Goal: Task Accomplishment & Management: Complete application form

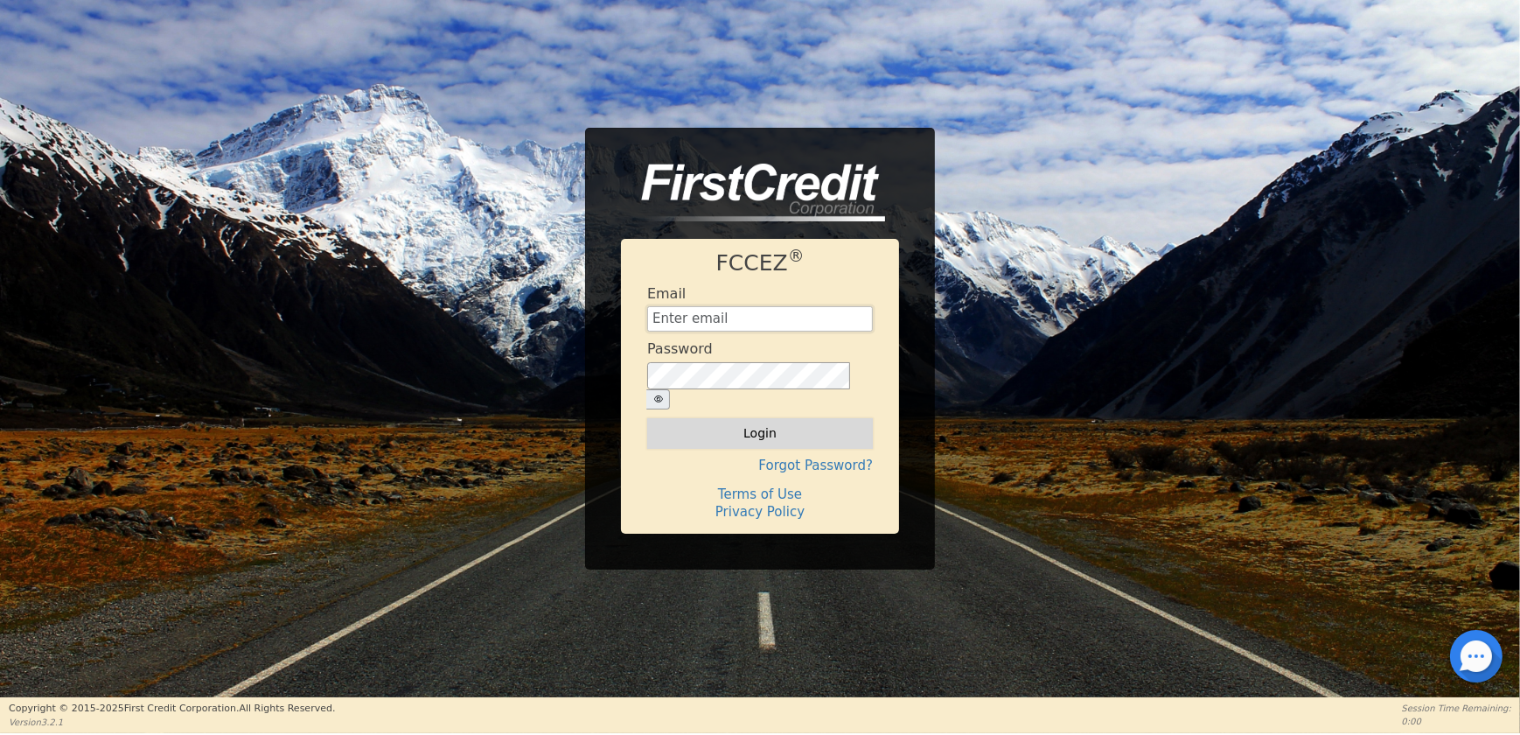
type input "[EMAIL_ADDRESS][DOMAIN_NAME]"
click at [711, 427] on button "Login" at bounding box center [760, 433] width 226 height 30
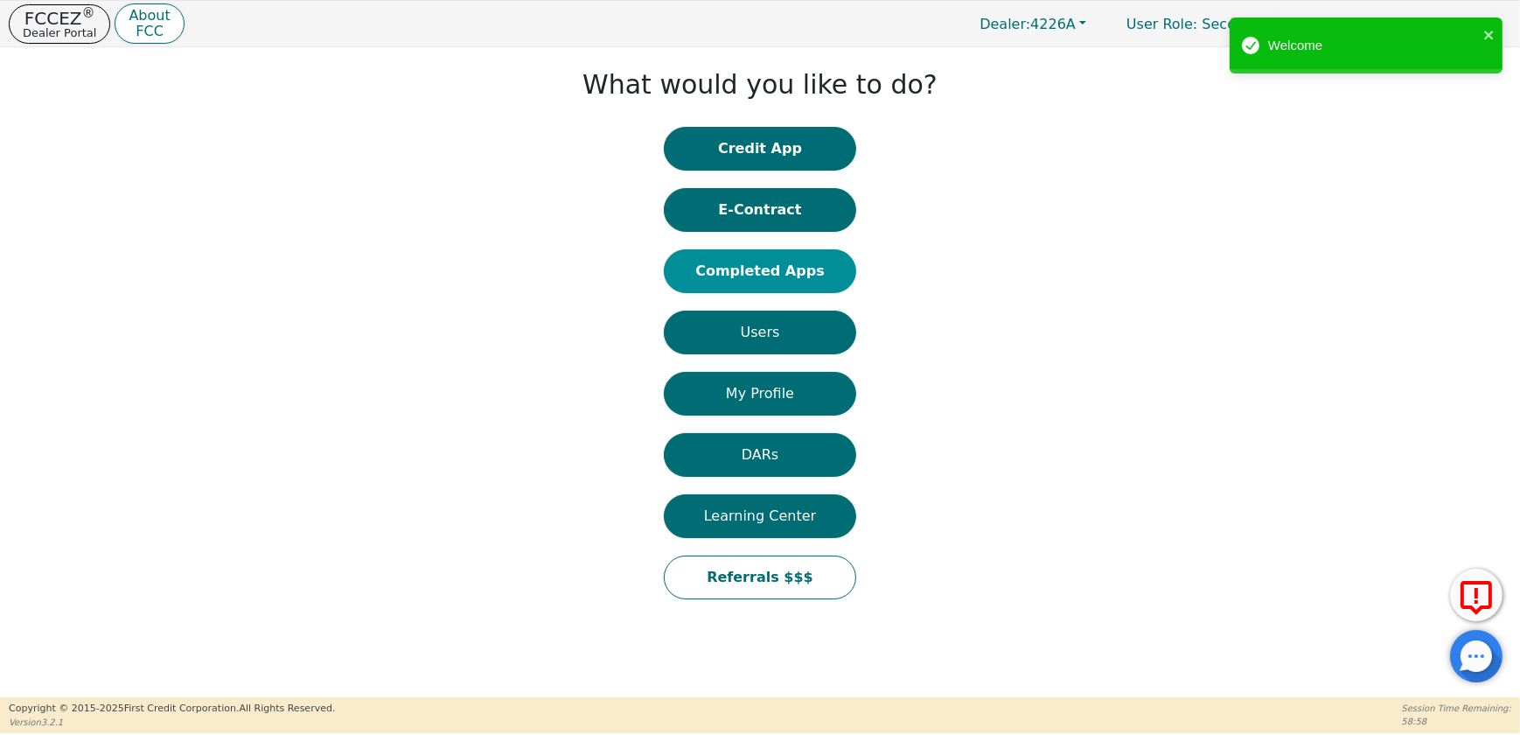
click at [731, 269] on button "Completed Apps" at bounding box center [760, 271] width 192 height 44
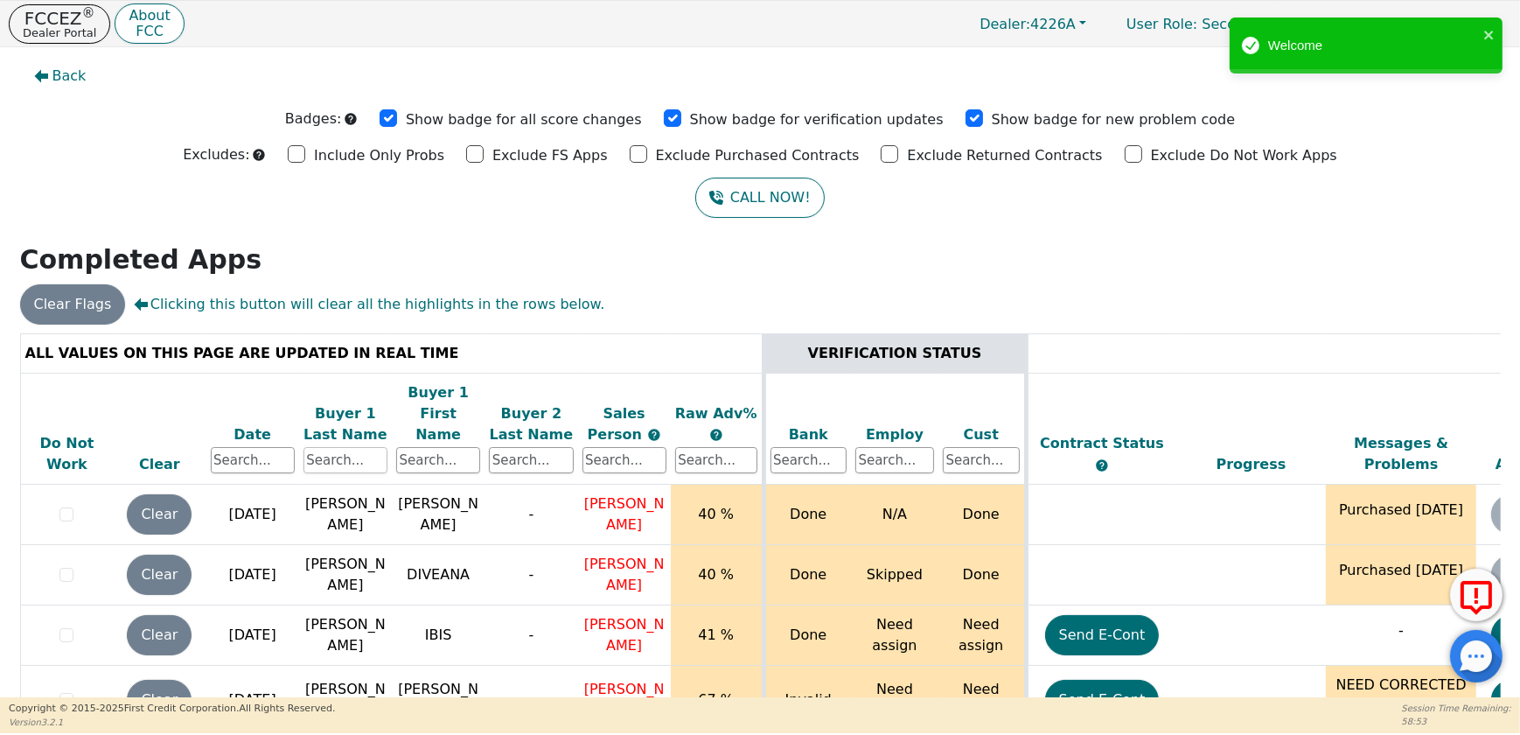
click at [353, 447] on input "text" at bounding box center [346, 460] width 84 height 26
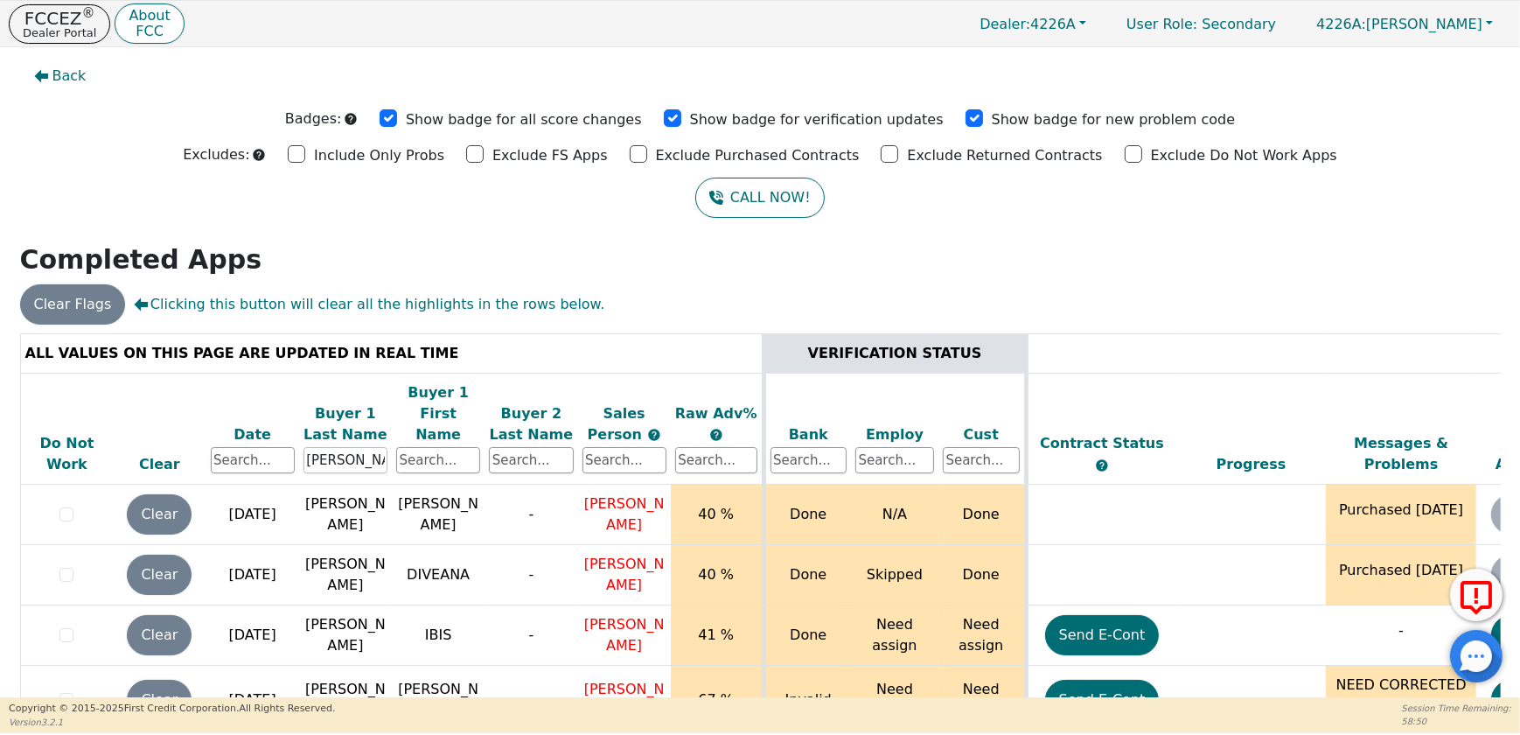
type input "JIMENEZ"
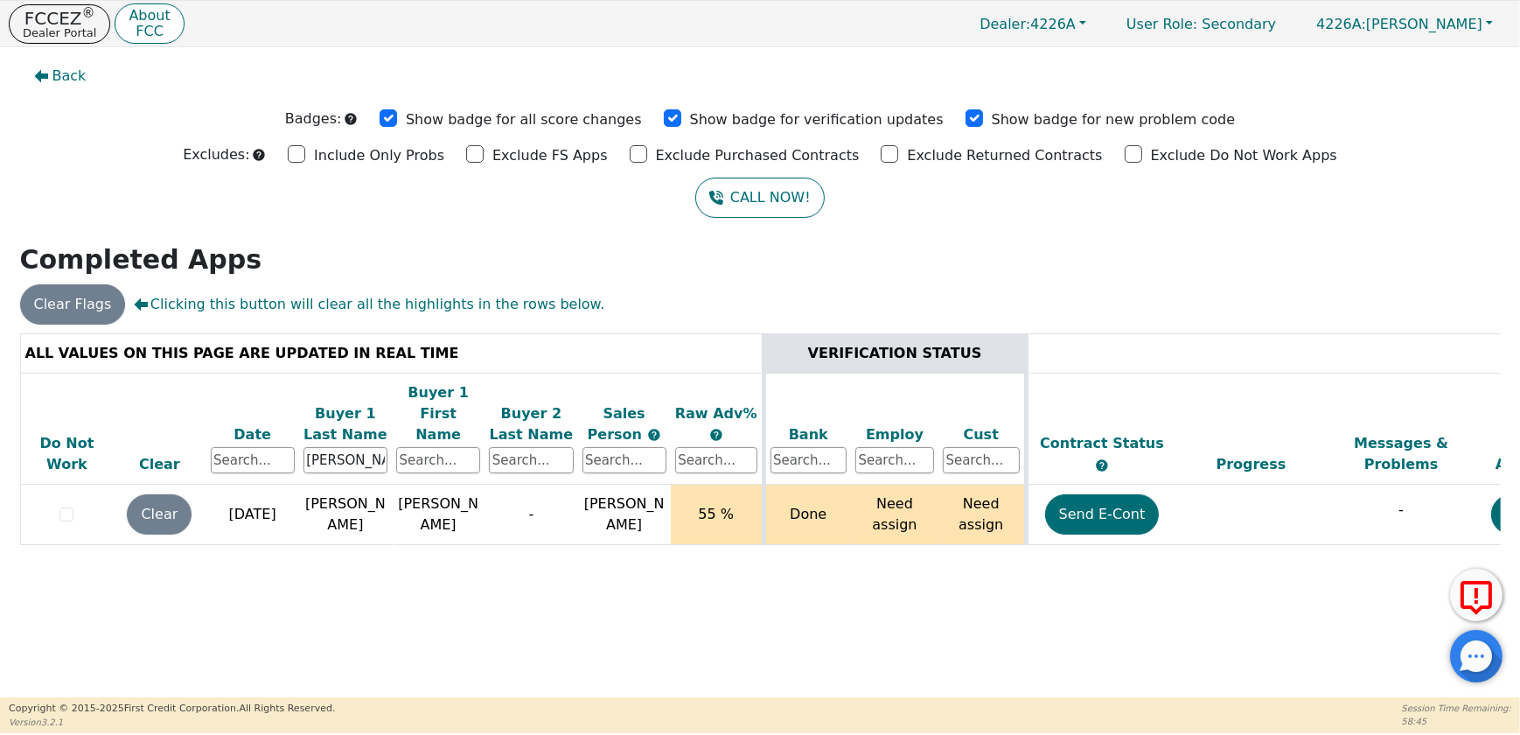
drag, startPoint x: 979, startPoint y: 548, endPoint x: 1071, endPoint y: 549, distance: 91.9
click at [1071, 549] on div "ALL VALUES ON THIS PAGE ARE UPDATED IN REAL TIME VERIFICATION STATUS Do Not Wor…" at bounding box center [760, 453] width 1481 height 240
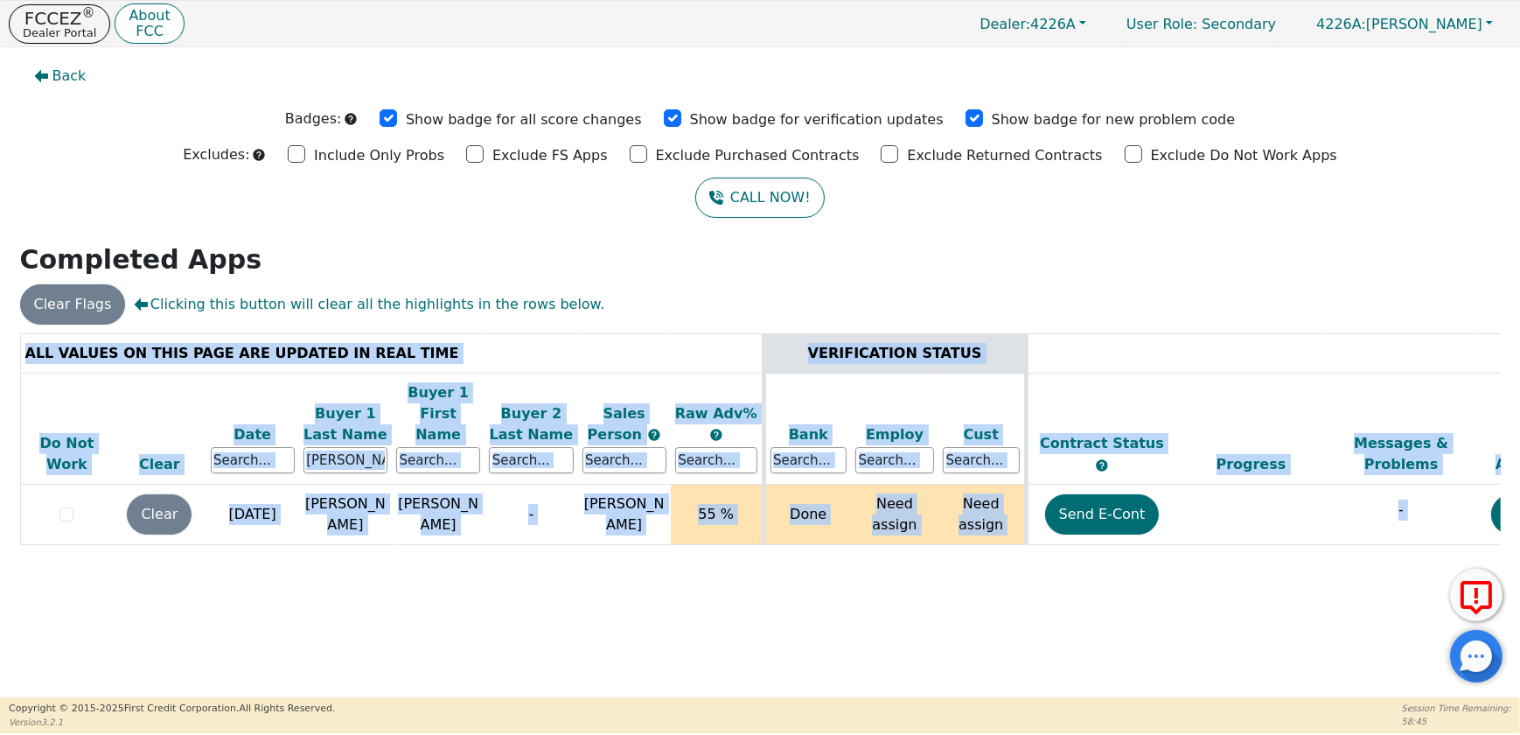
drag, startPoint x: 1046, startPoint y: 548, endPoint x: 1353, endPoint y: 539, distance: 307.2
click at [1353, 539] on div "ALL VALUES ON THIS PAGE ARE UPDATED IN REAL TIME VERIFICATION STATUS Do Not Wor…" at bounding box center [760, 453] width 1481 height 240
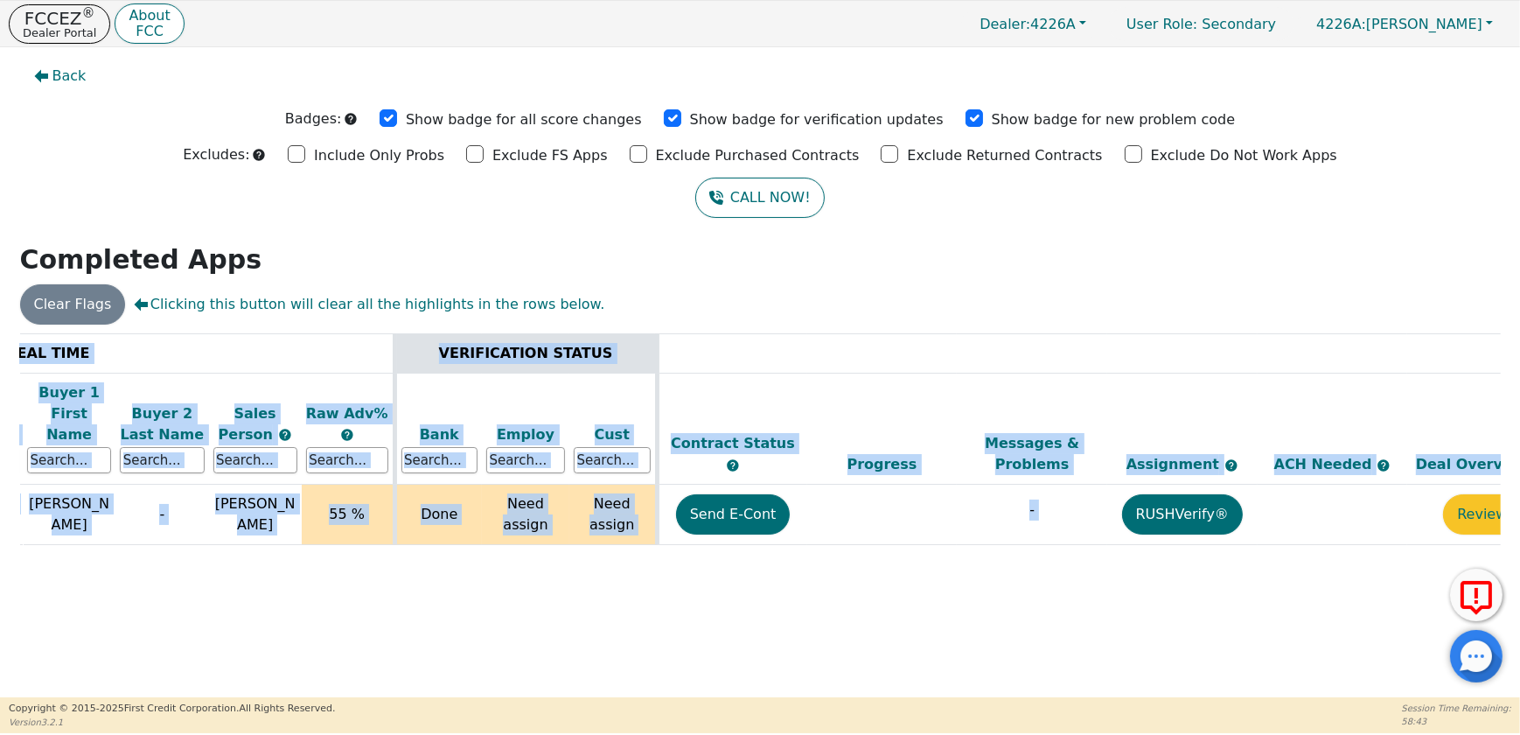
scroll to position [0, 378]
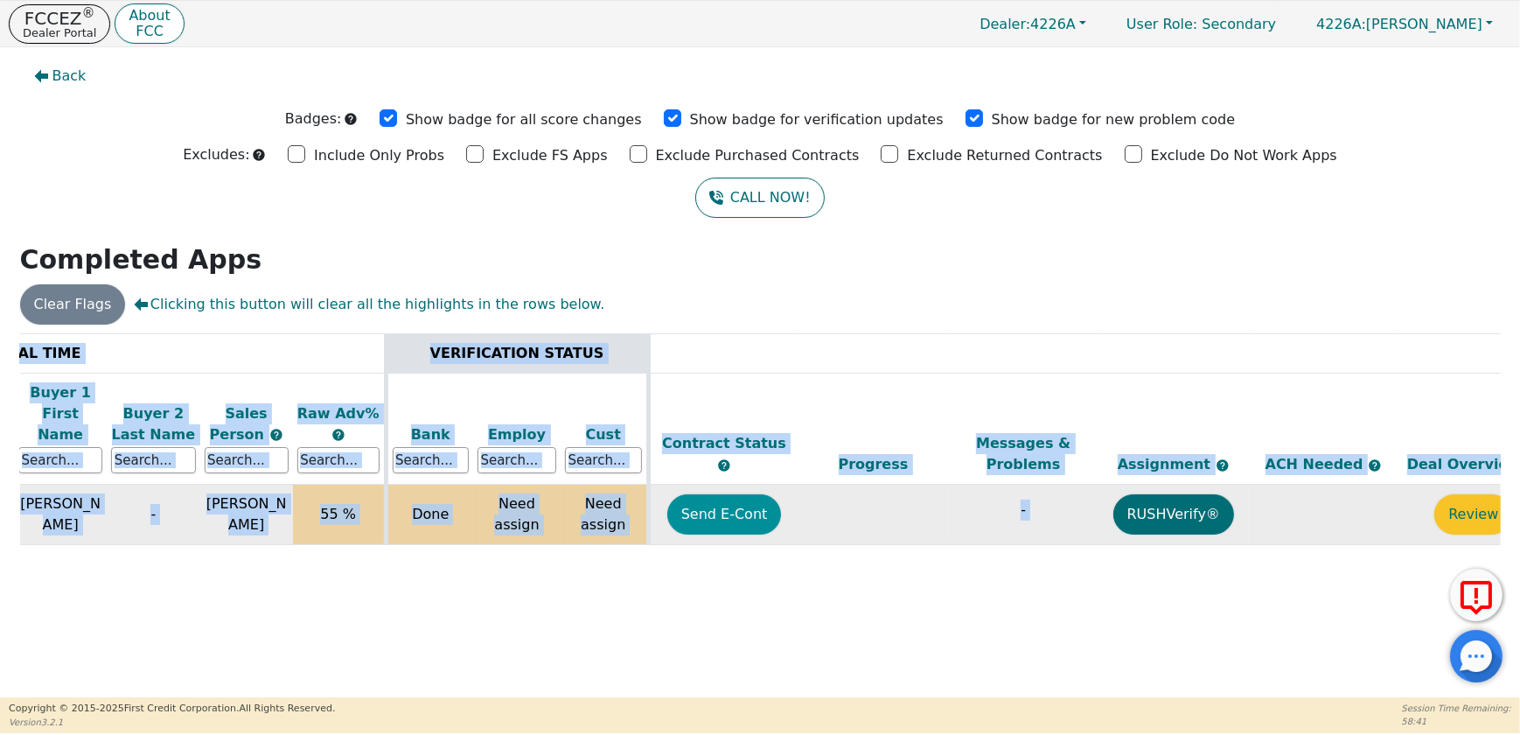
click at [743, 495] on button "Send E-Cont" at bounding box center [724, 514] width 115 height 40
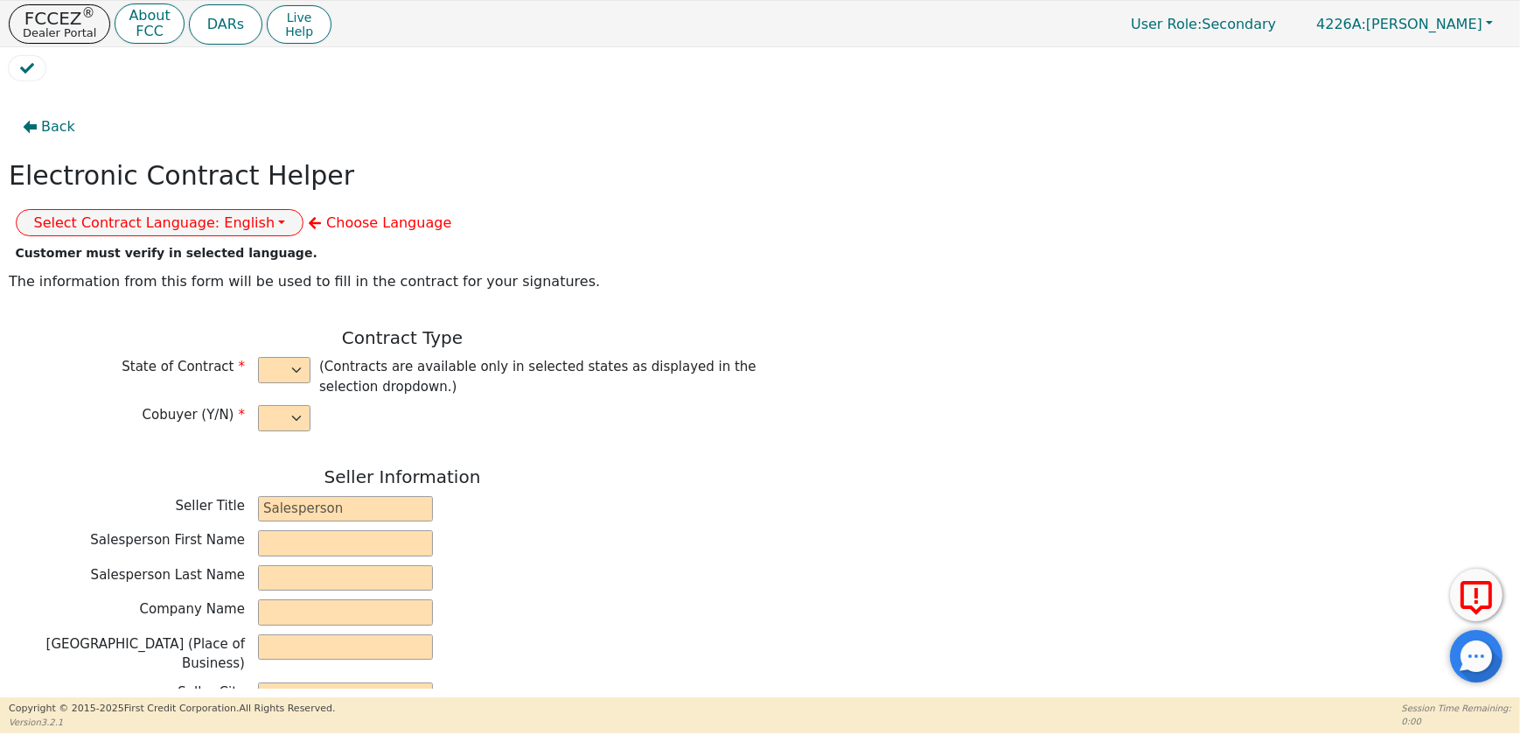
select select "n"
type input "CREDIT ANALYST"
type input "CATALINA"
type input "CARDENAS"
type input "DIAMOND PERFECT. DBA AQUAFEEL"
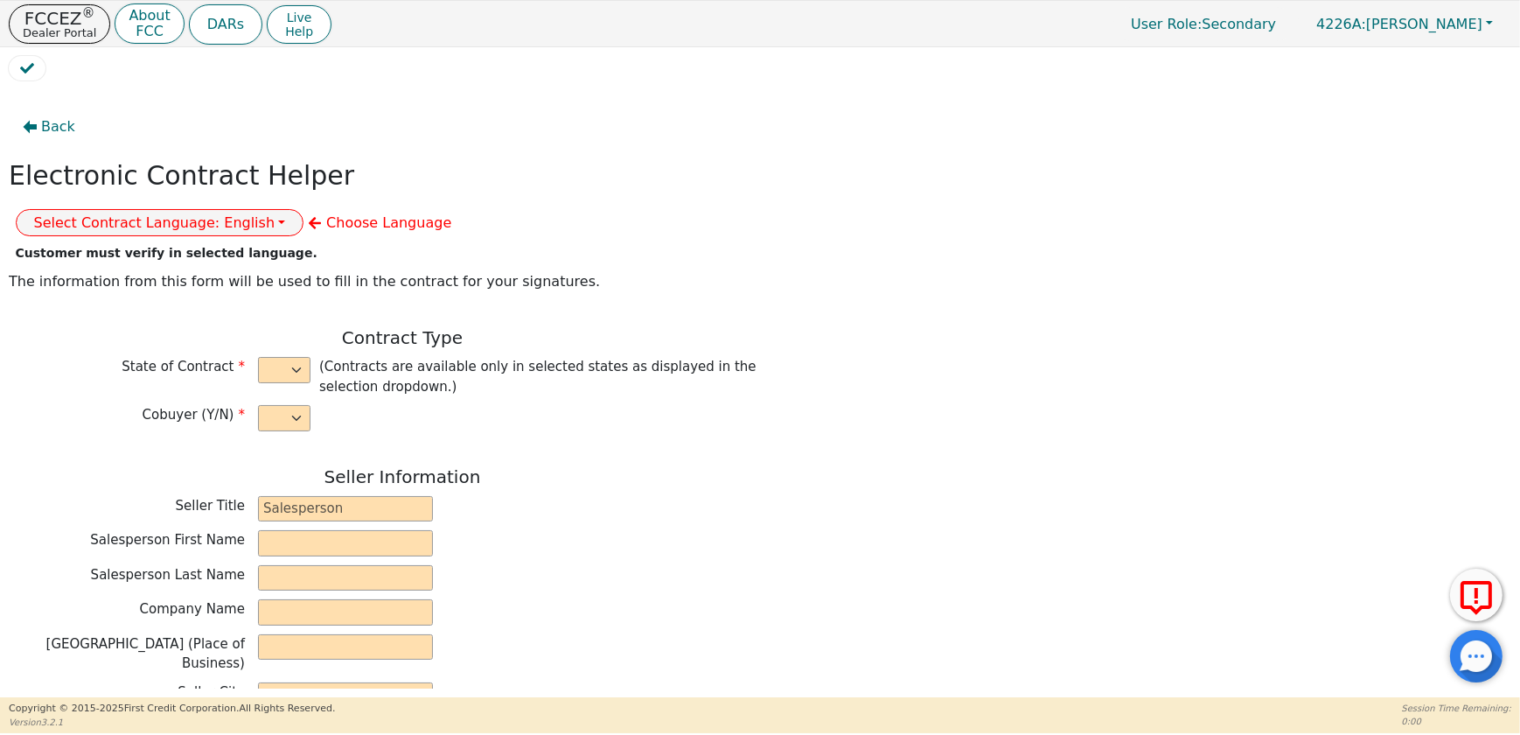
type input "230 CAPCOM AVE STE 103"
type input "WAKE FOREST"
select select "NC"
type input "27587"
type input "MARIA"
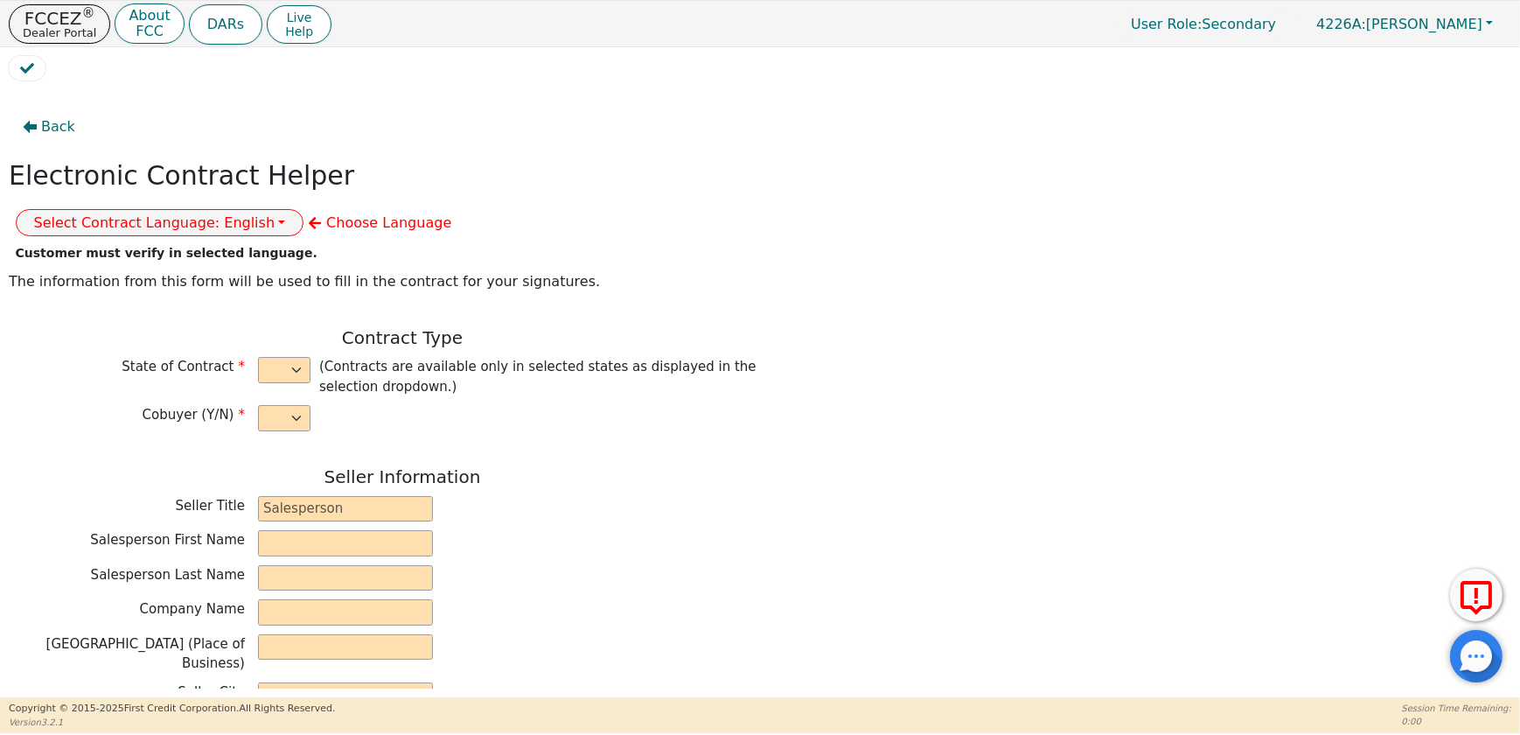
type input "JIMENEZ"
type input "39 ESTATES DR"
type input "READING"
select select "PA"
type input "19606"
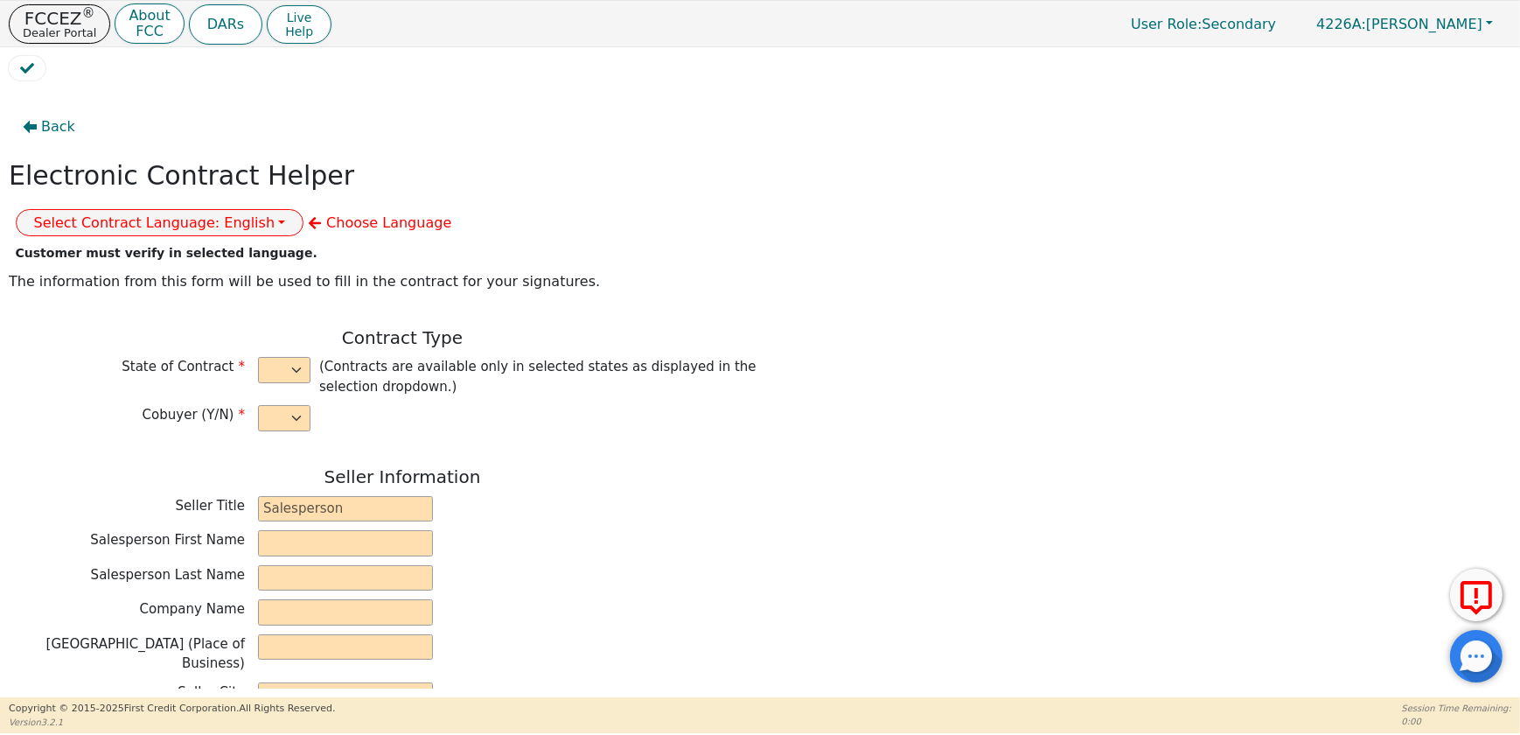
type input "2025-08-12"
type input "10.99"
type input "2025-09-09"
type input "72"
type input "0"
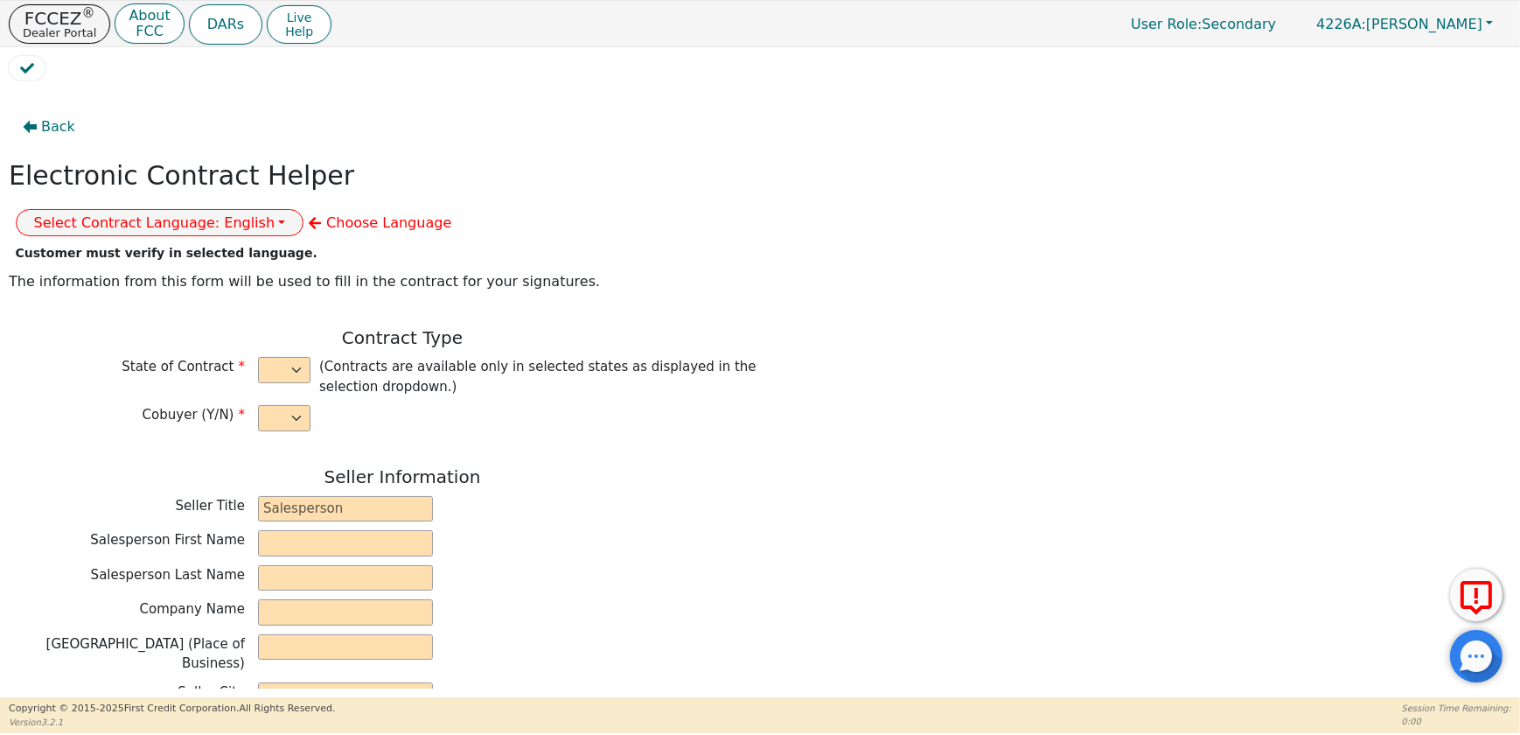
type input "8790.00"
type input "1000.00"
type input "7790.00"
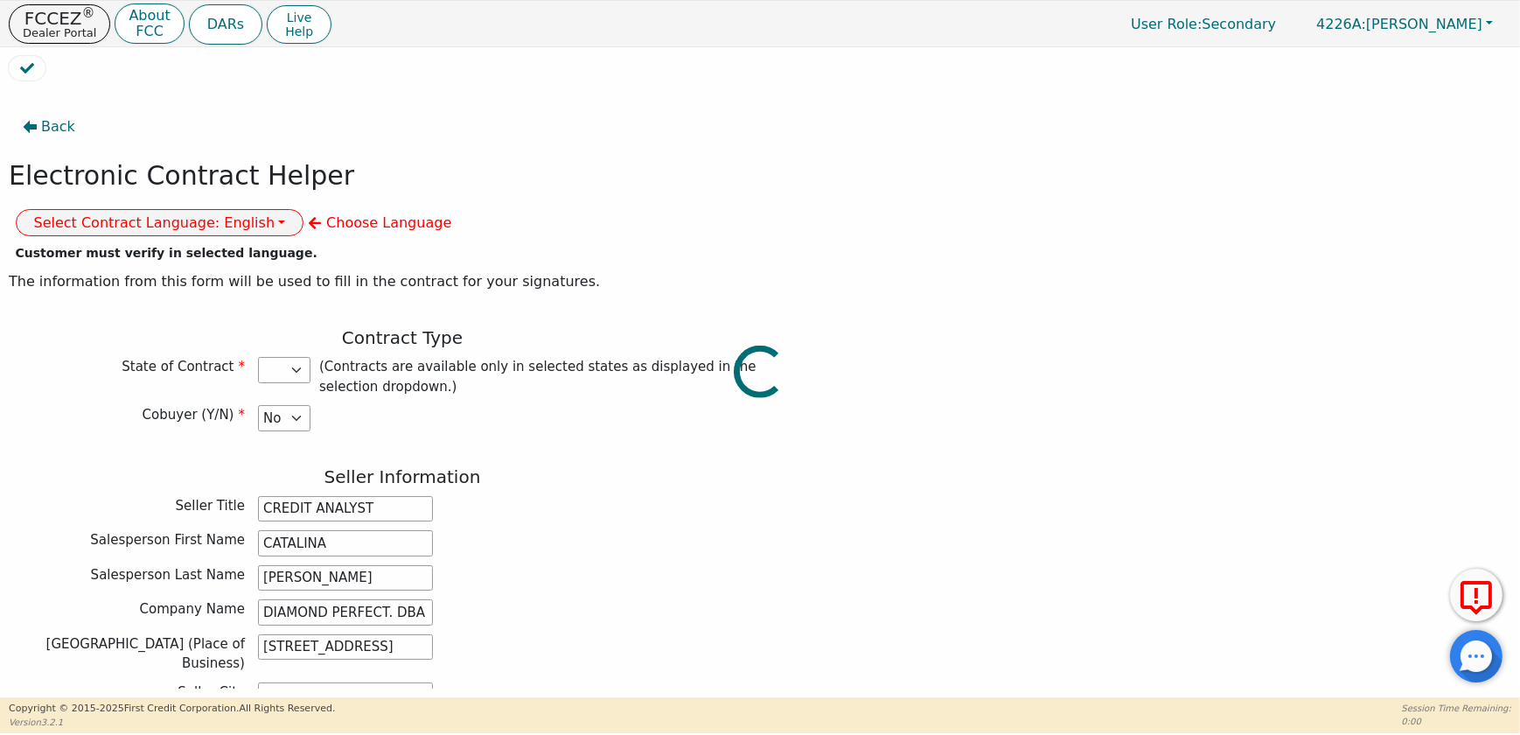
select select "PA"
click at [304, 209] on button "Select Contract Language: English" at bounding box center [160, 222] width 289 height 27
click at [155, 249] on link "English" at bounding box center [86, 261] width 138 height 24
click at [304, 209] on button "Select Contract Language: English" at bounding box center [160, 222] width 289 height 27
click at [155, 273] on link "Spanish" at bounding box center [86, 285] width 138 height 24
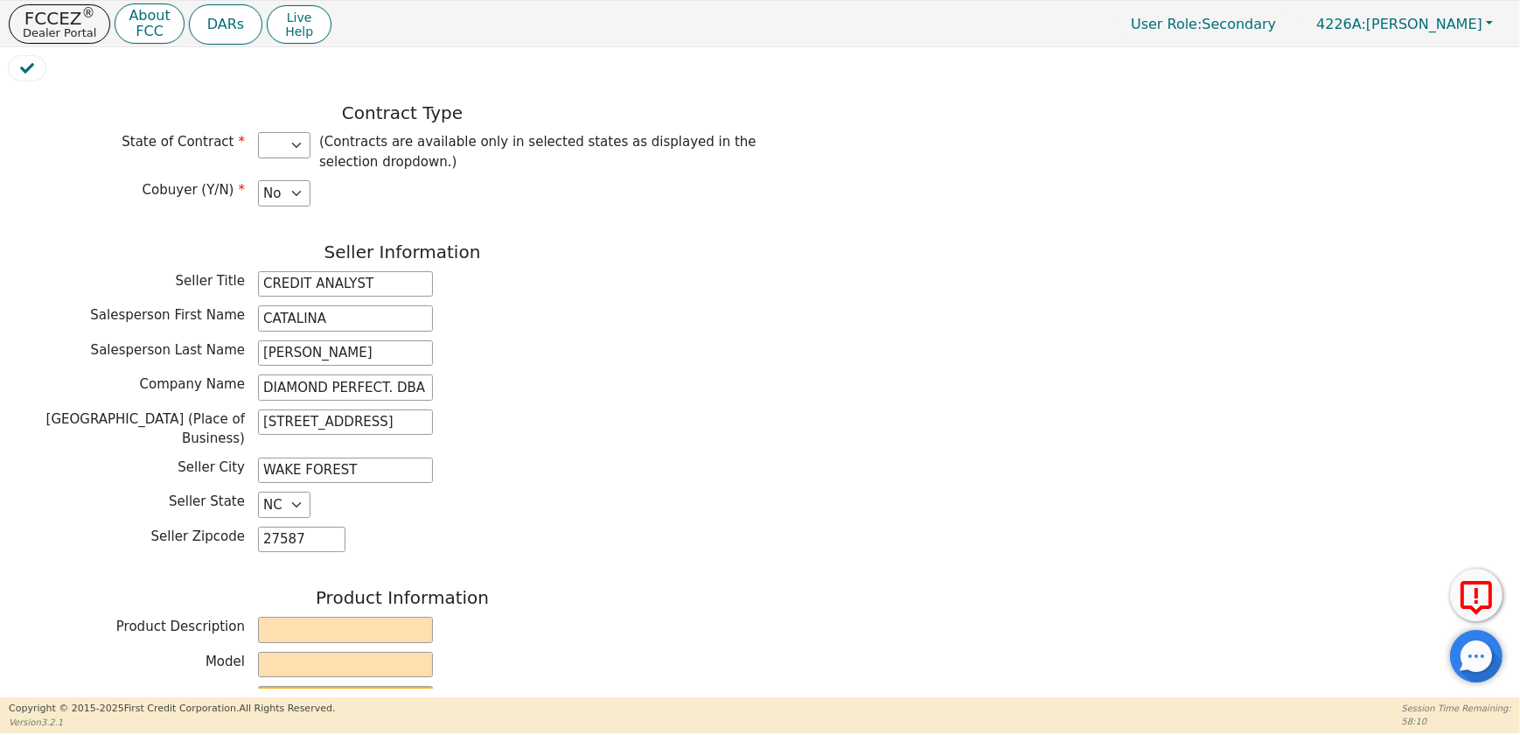
scroll to position [397, 0]
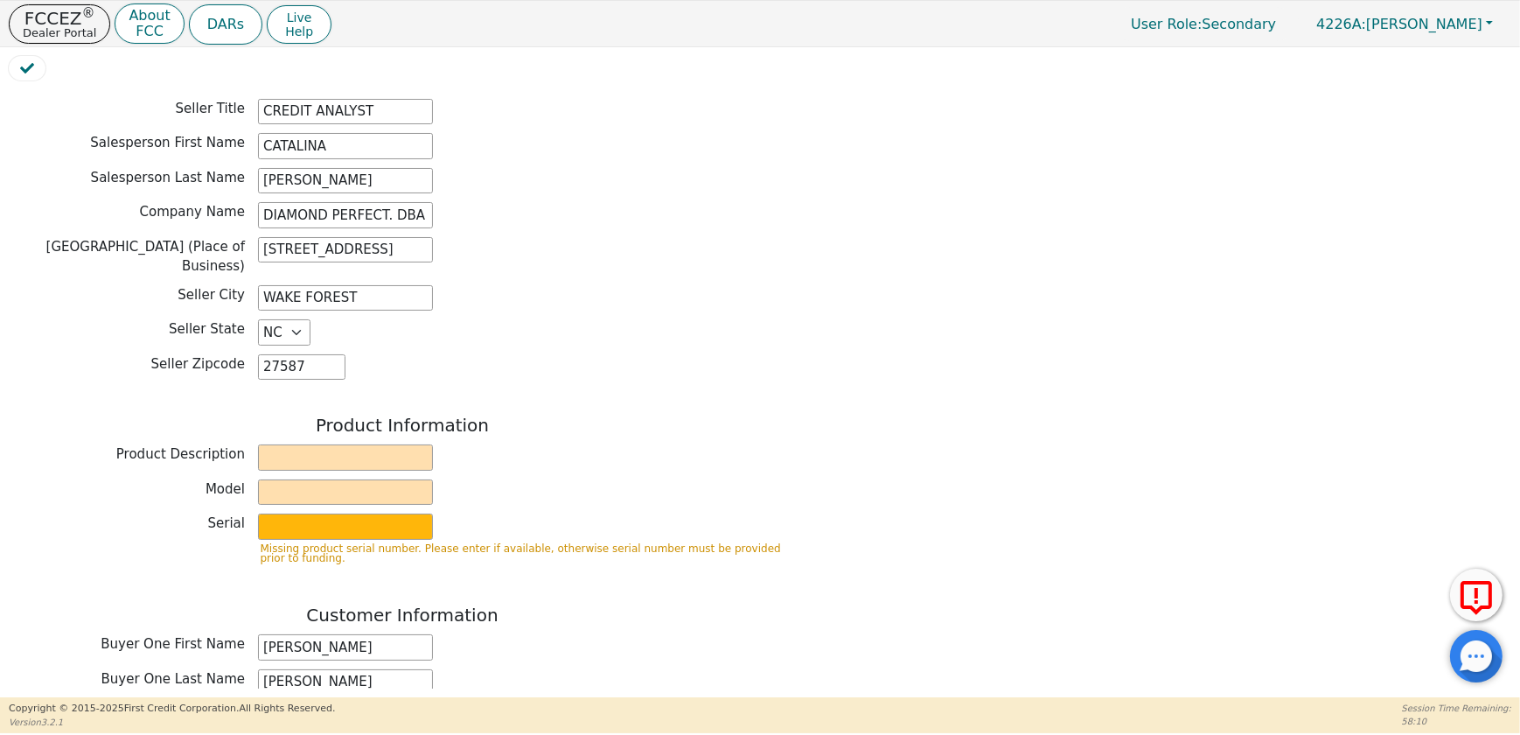
click at [377, 415] on div "Product Information" at bounding box center [402, 427] width 787 height 25
drag, startPoint x: 374, startPoint y: 399, endPoint x: 372, endPoint y: 410, distance: 11.7
click at [374, 444] on input "text" at bounding box center [345, 457] width 175 height 26
type input "WATER PURIFICATION SYSTEM"
click at [339, 479] on input "text" at bounding box center [345, 492] width 175 height 26
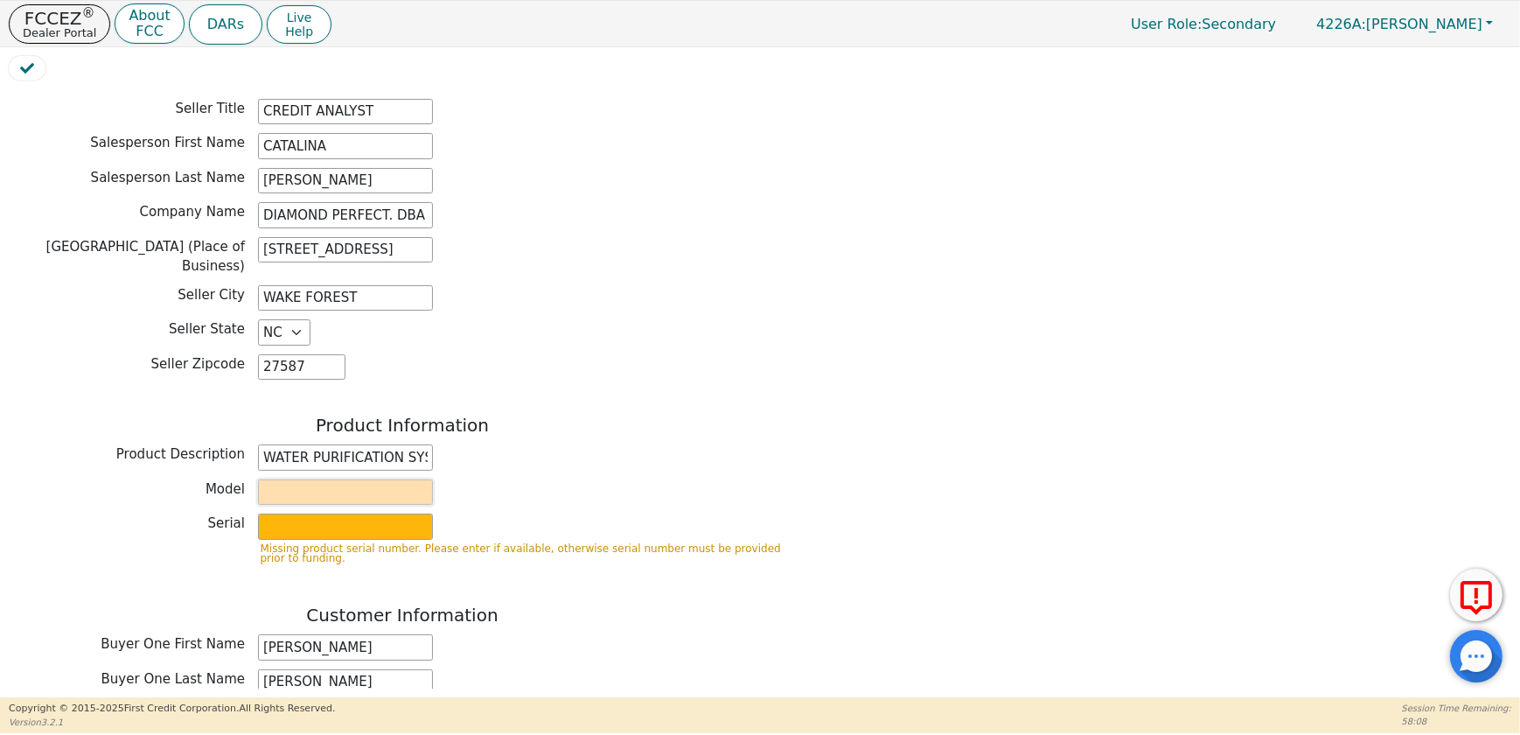
type input "AQUAFEEL SYSTEM"
click at [332, 513] on input "text" at bounding box center [345, 526] width 175 height 26
type input "W525"
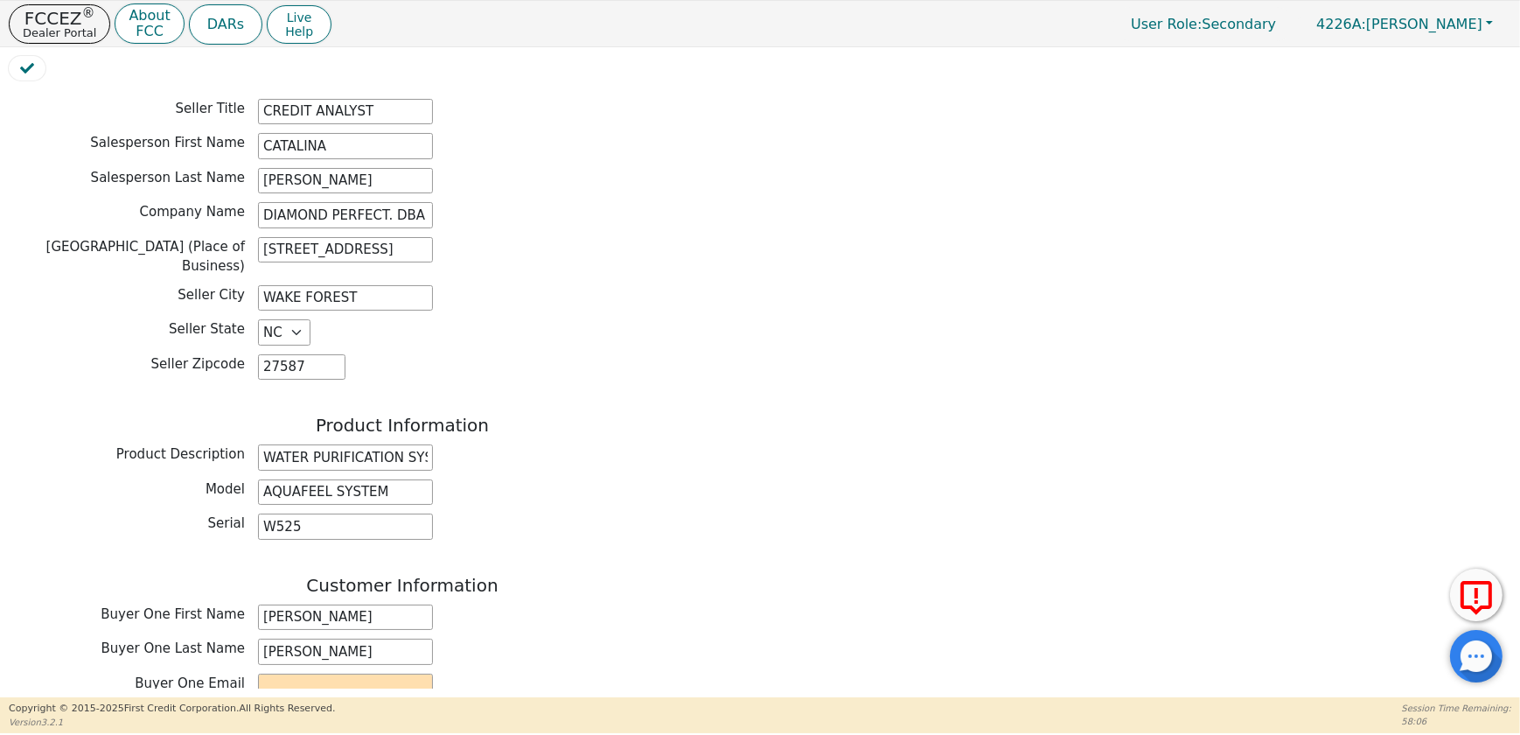
click at [557, 518] on div "Back Electronic Contract Helper Select Contract Language: Español English Spani…" at bounding box center [402, 651] width 787 height 1882
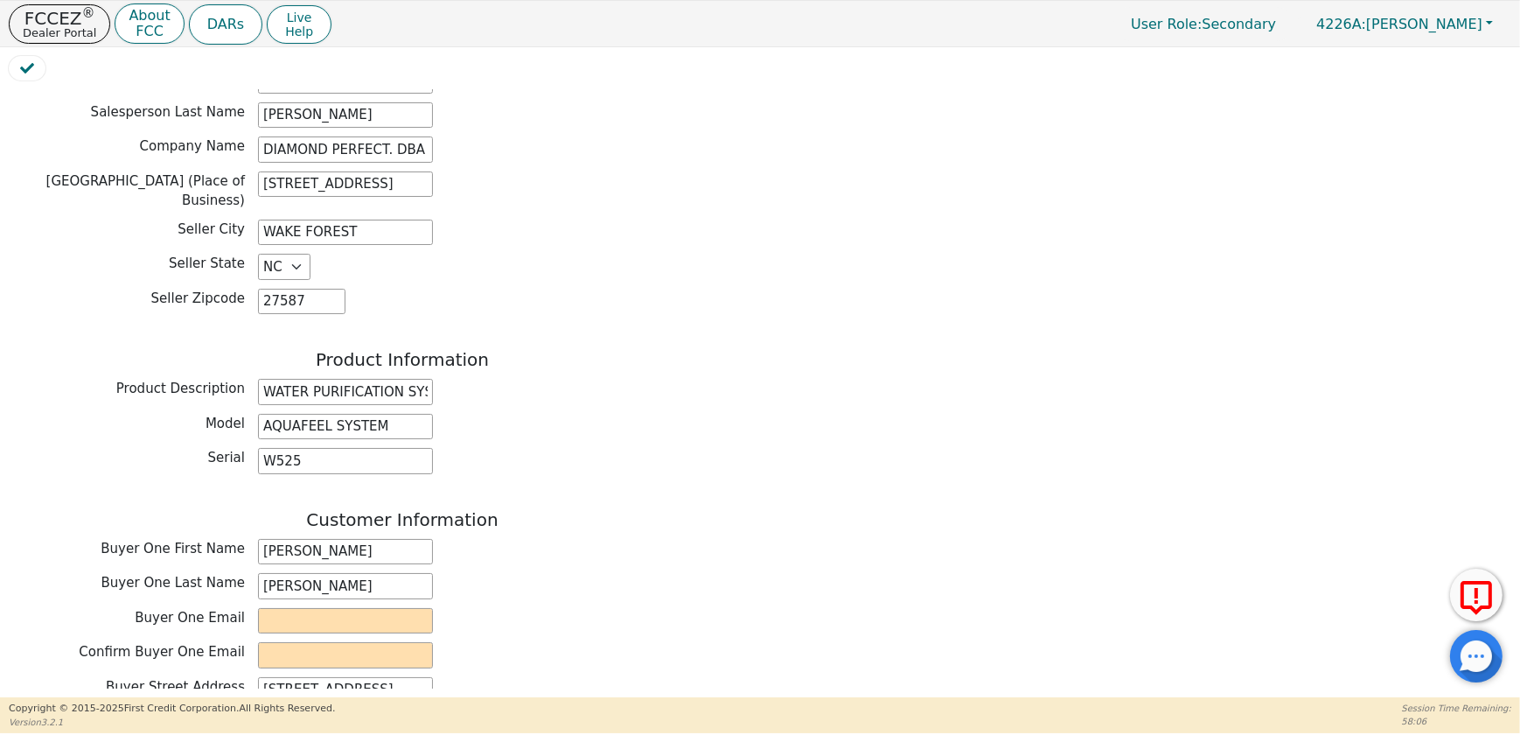
scroll to position [556, 0]
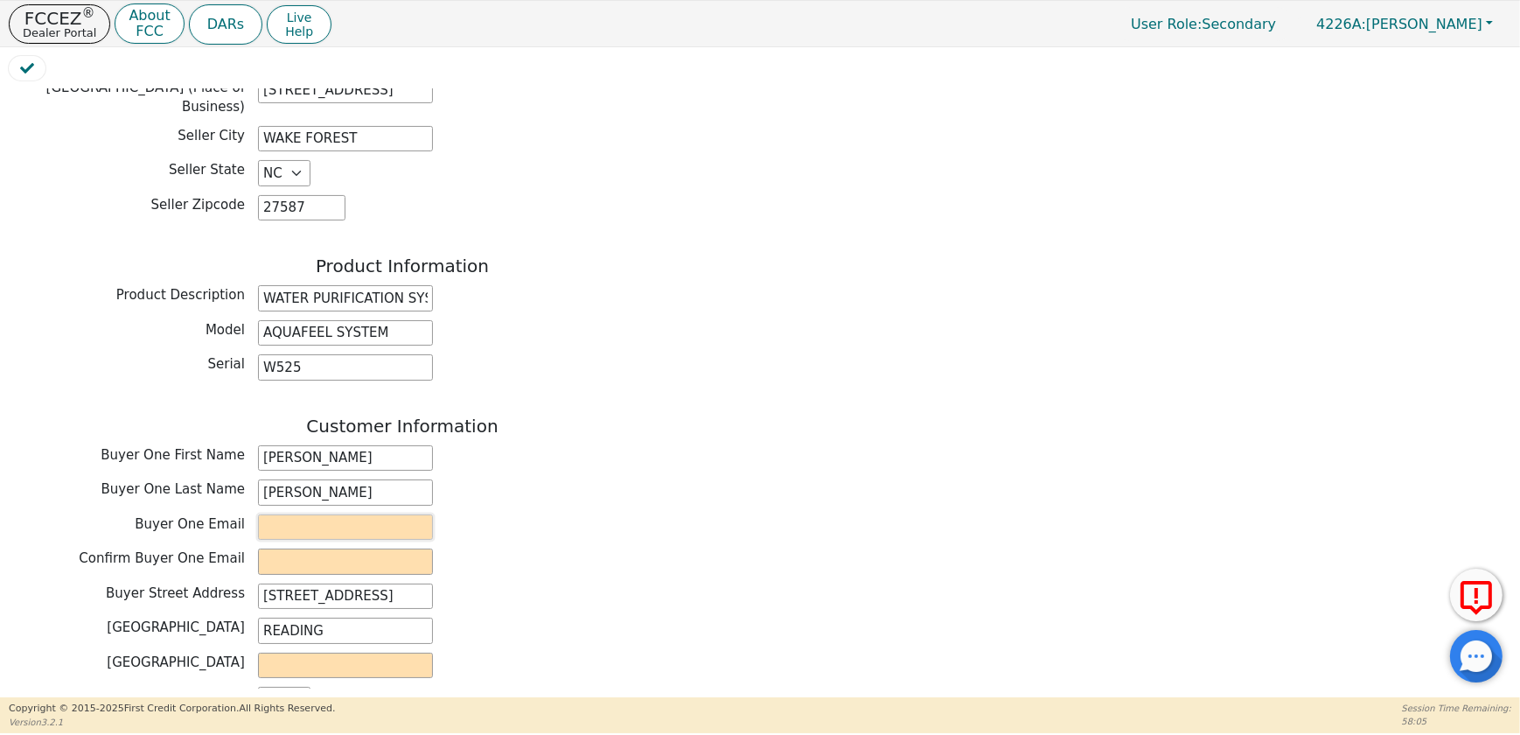
click at [332, 514] on input "email" at bounding box center [345, 527] width 175 height 26
paste input "jim6mr1@aol.com"
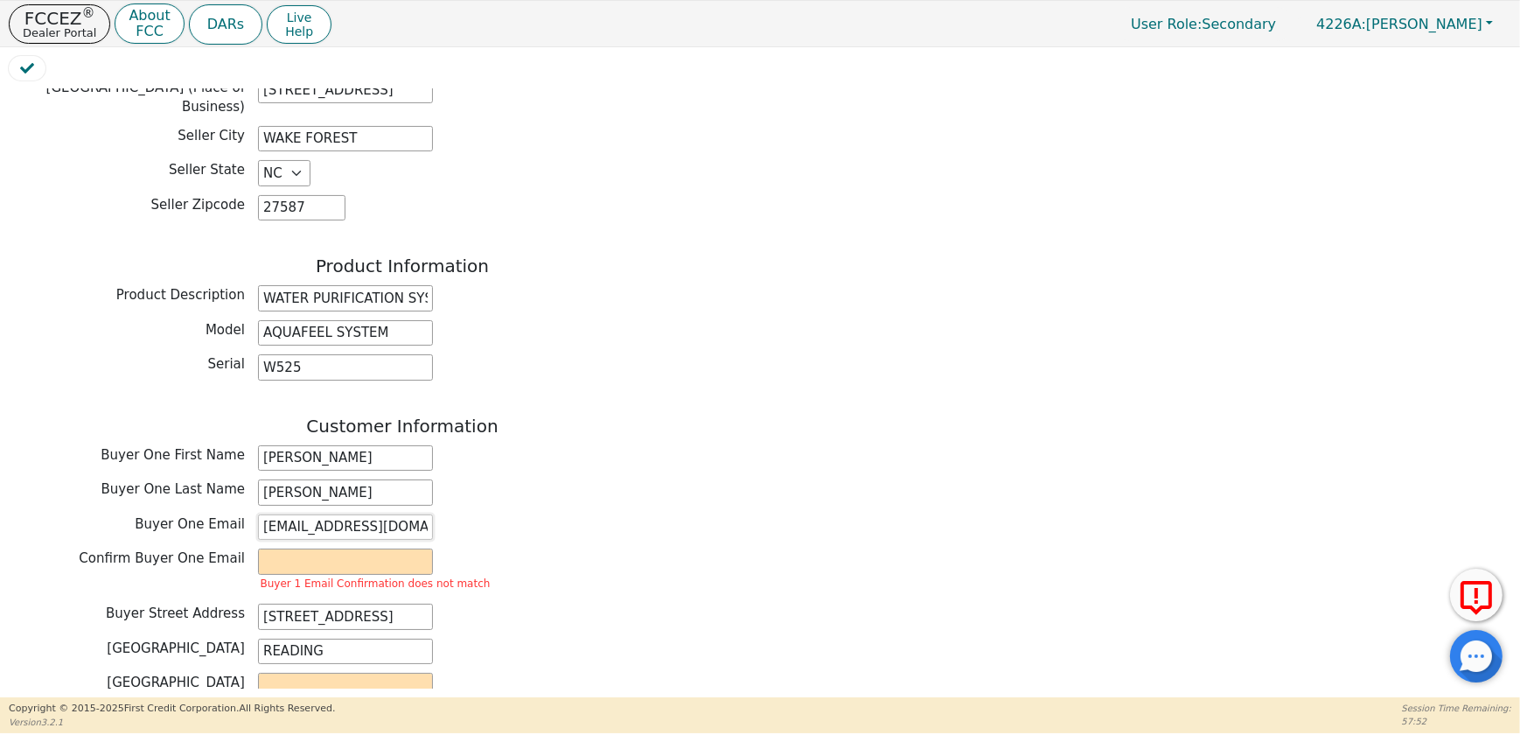
type input "jim6mr1@aol.com"
click at [266, 548] on input "email" at bounding box center [345, 561] width 175 height 26
paste input "jim6mr1@aol.com"
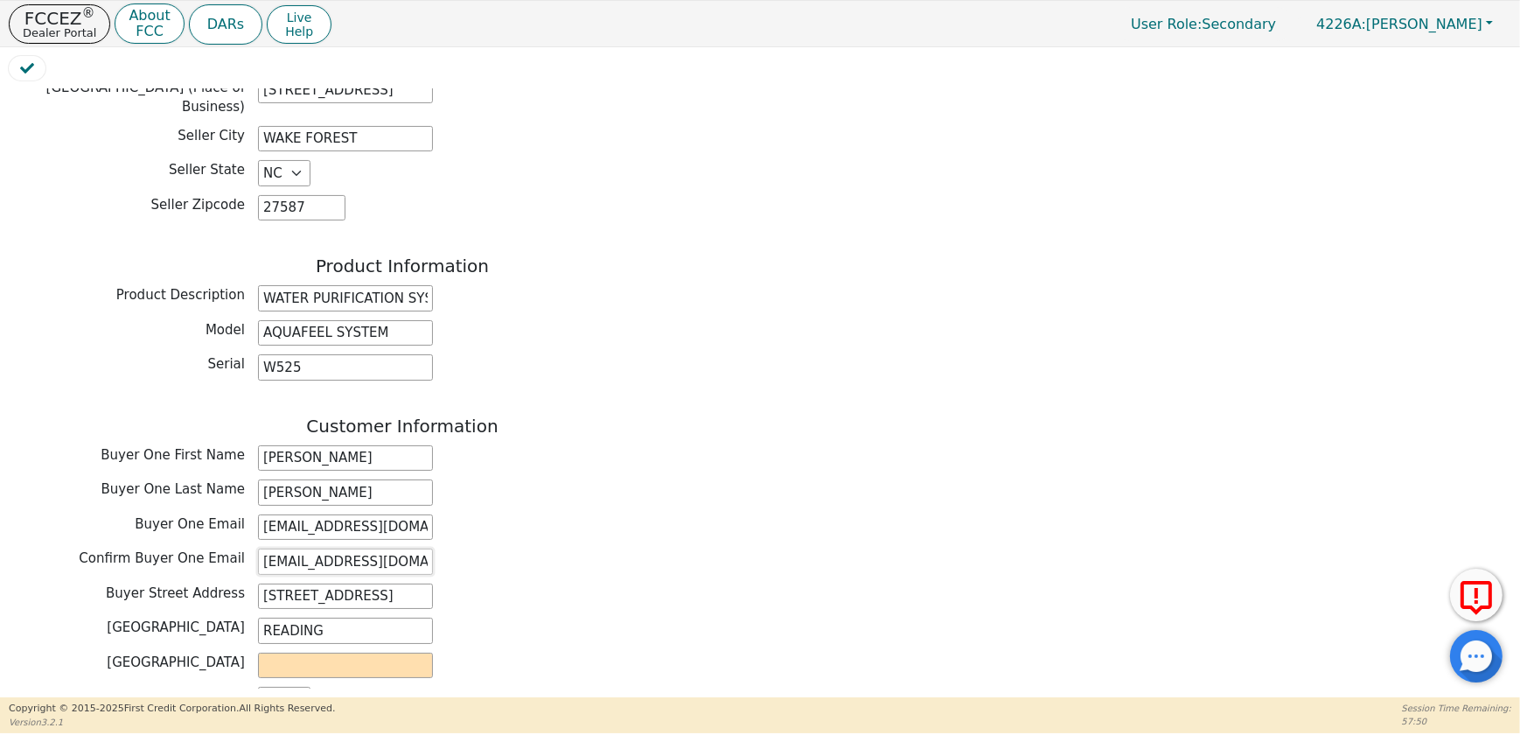
type input "jim6mr1@aol.com"
click at [584, 583] on div "Buyer Street Address 39 ESTATES DR" at bounding box center [402, 596] width 787 height 26
click at [456, 653] on div "Buyer County" at bounding box center [402, 666] width 787 height 26
click at [370, 653] on input "text" at bounding box center [345, 666] width 175 height 26
type input "BERKS"
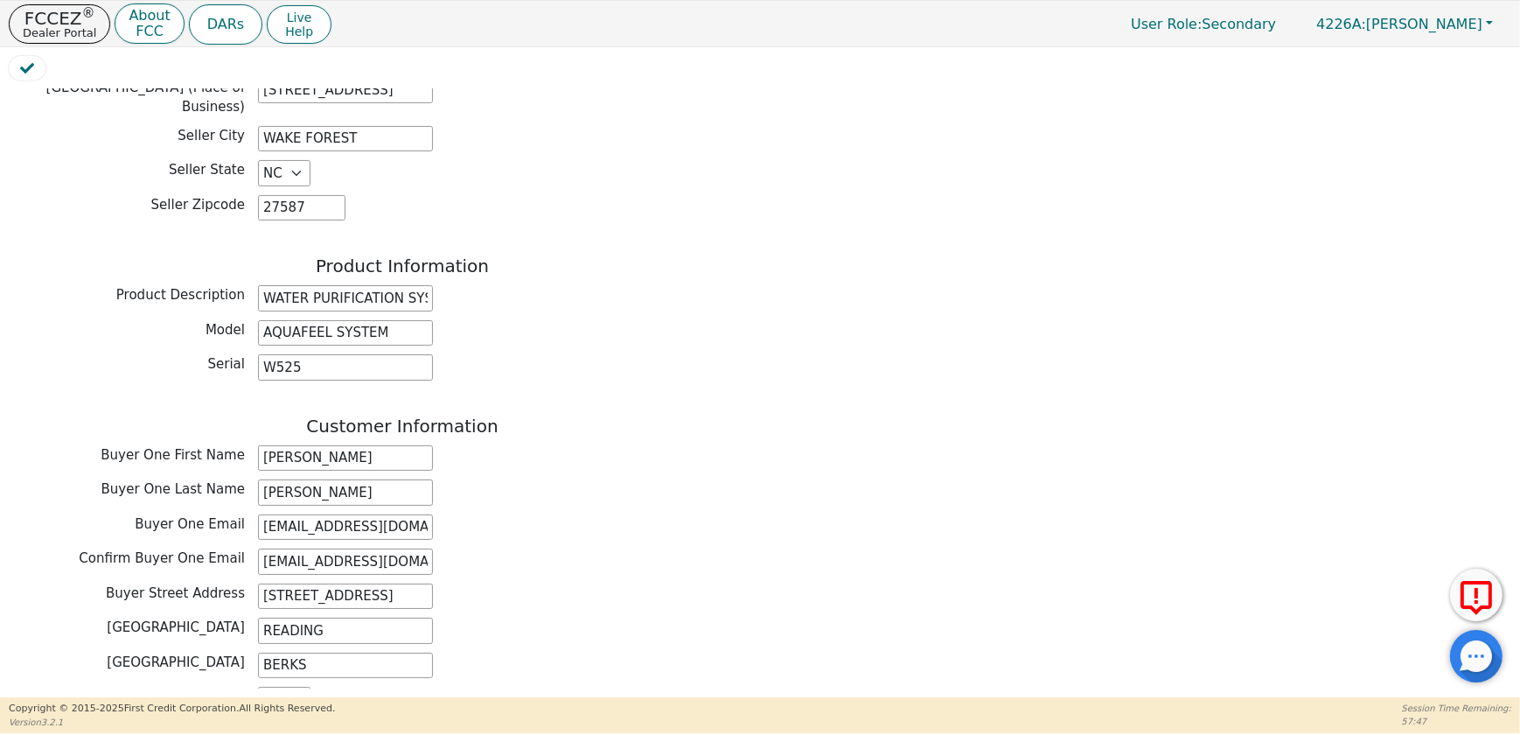
click at [669, 531] on div "Customer Information Buyer One First Name MARIA Buyer One Last Name JIMENEZ Buy…" at bounding box center [402, 586] width 787 height 341
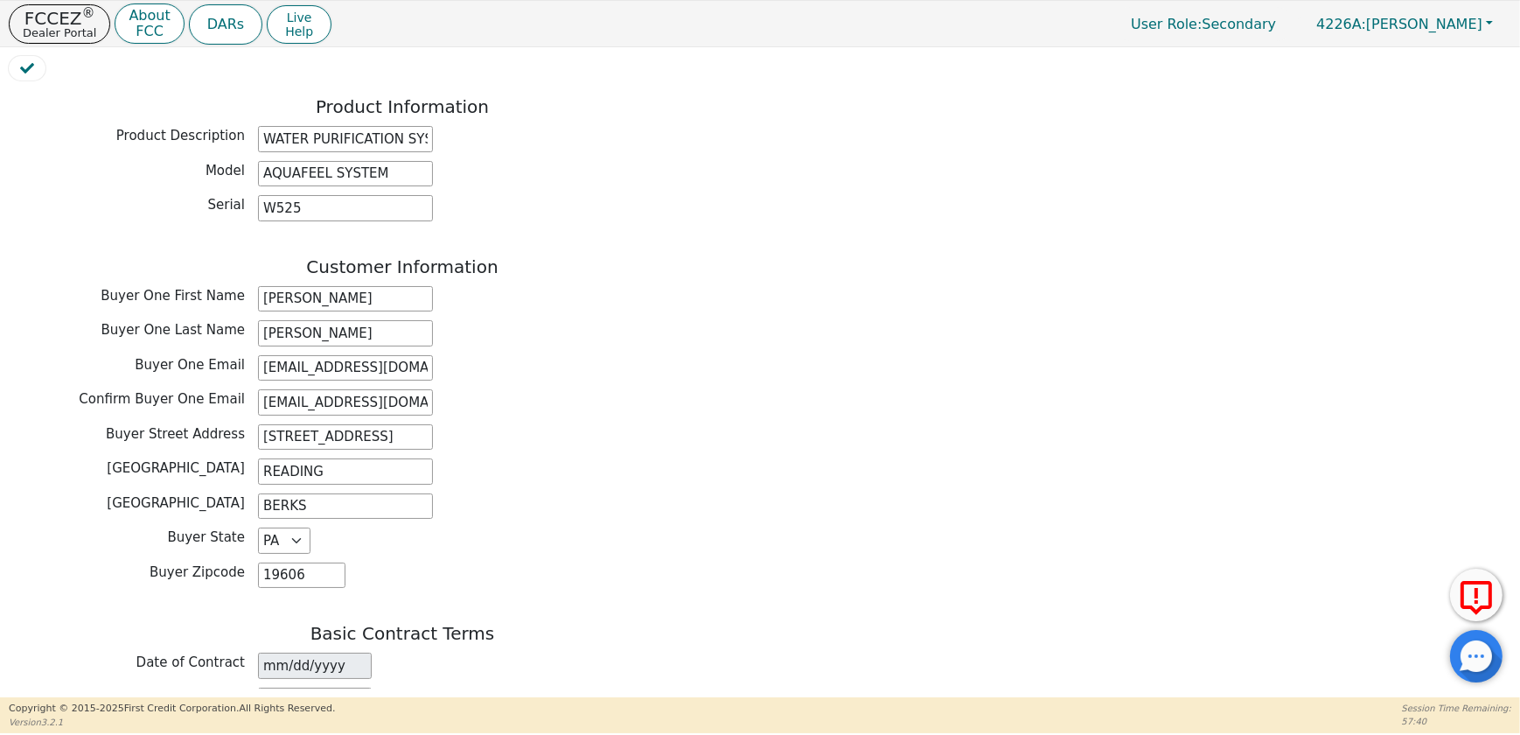
scroll to position [953, 0]
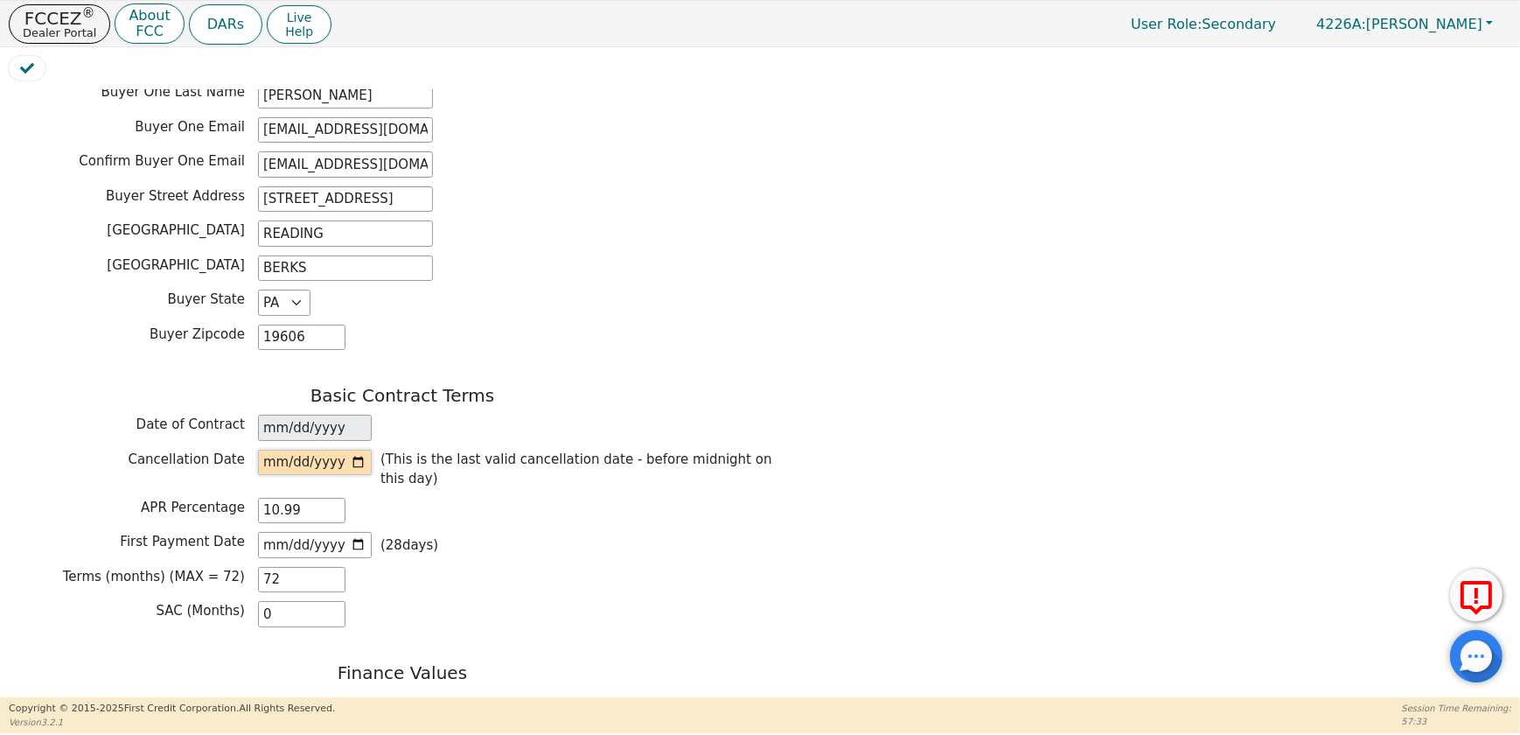
click at [362, 450] on input "date" at bounding box center [315, 463] width 114 height 26
type input "2025-08-15"
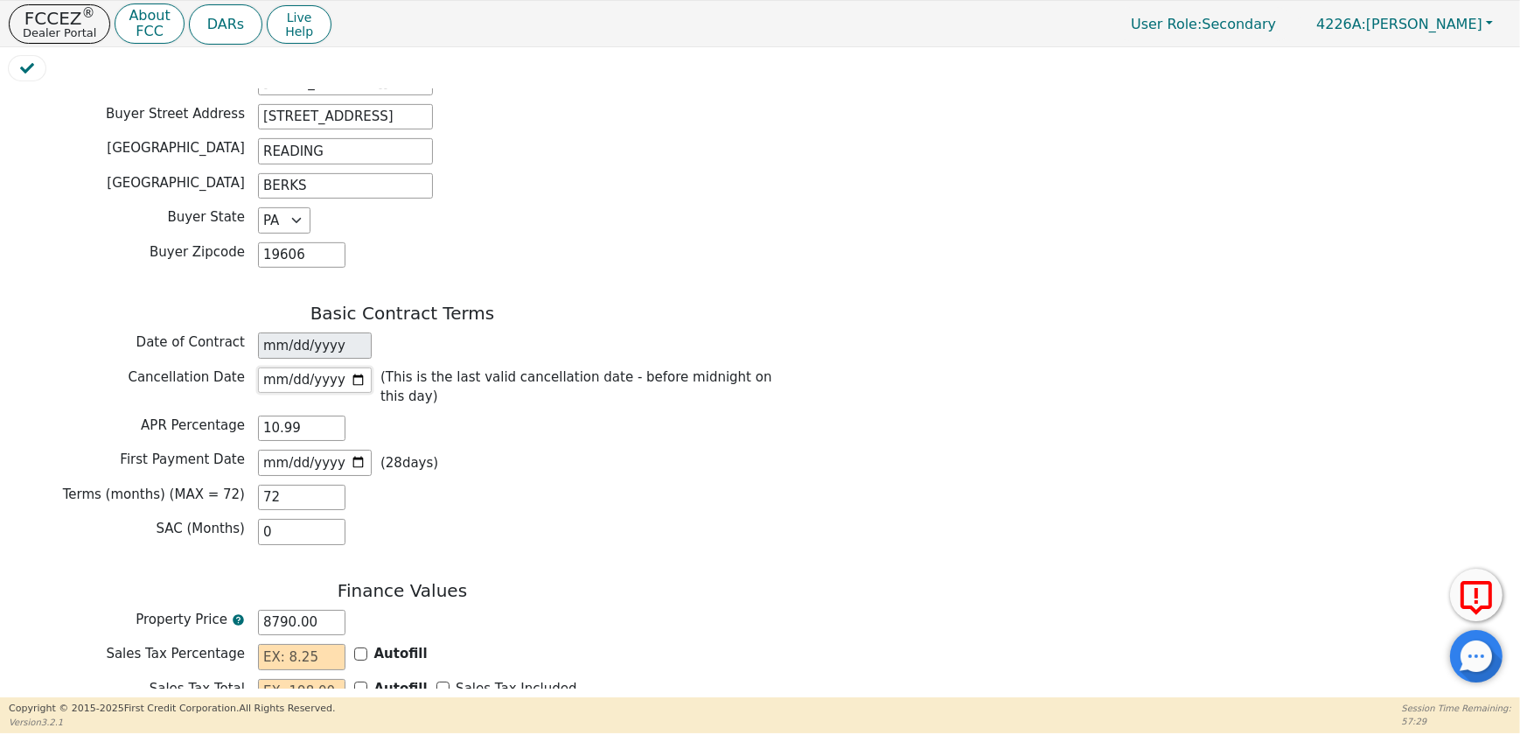
scroll to position [1113, 0]
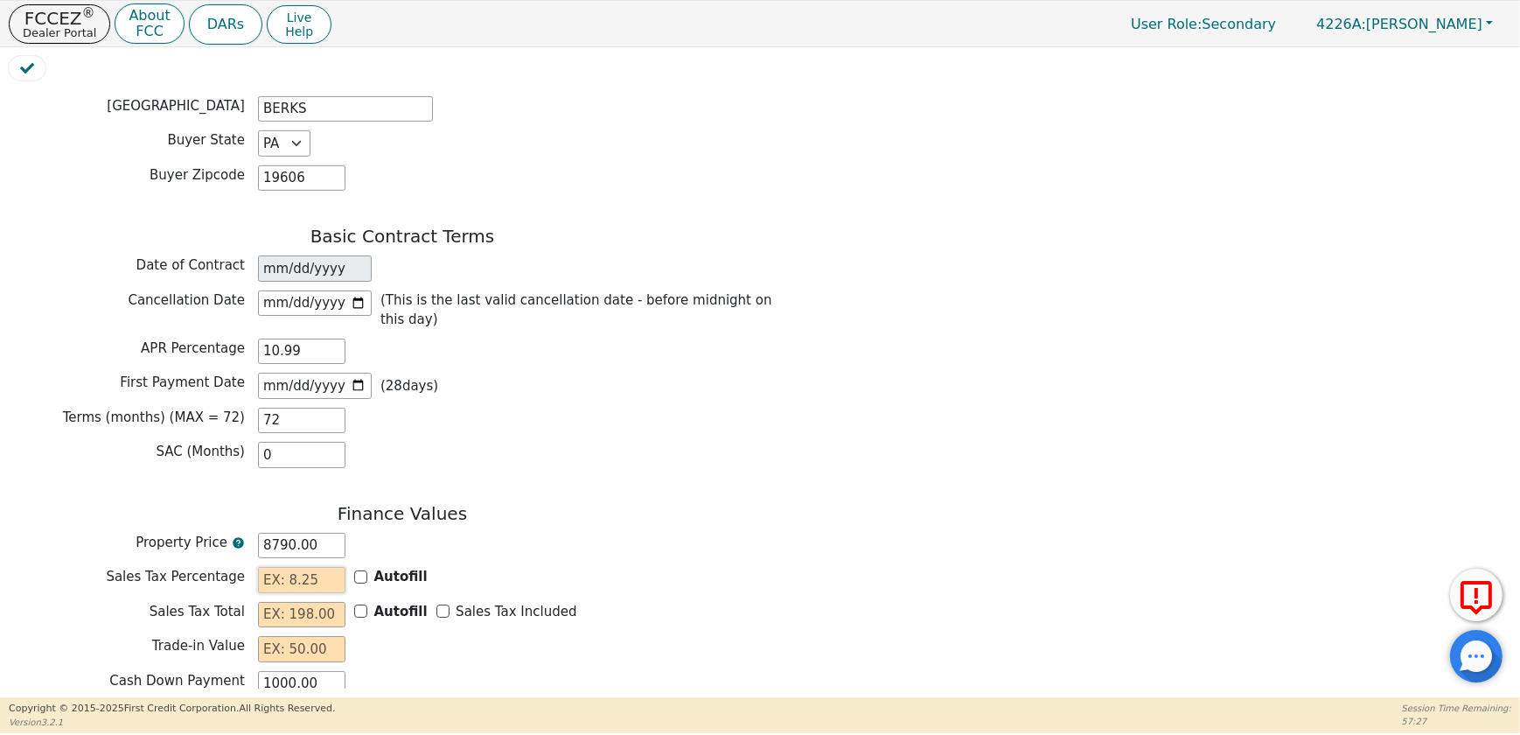
click at [336, 567] on input "text" at bounding box center [301, 580] width 87 height 26
type input "0.00"
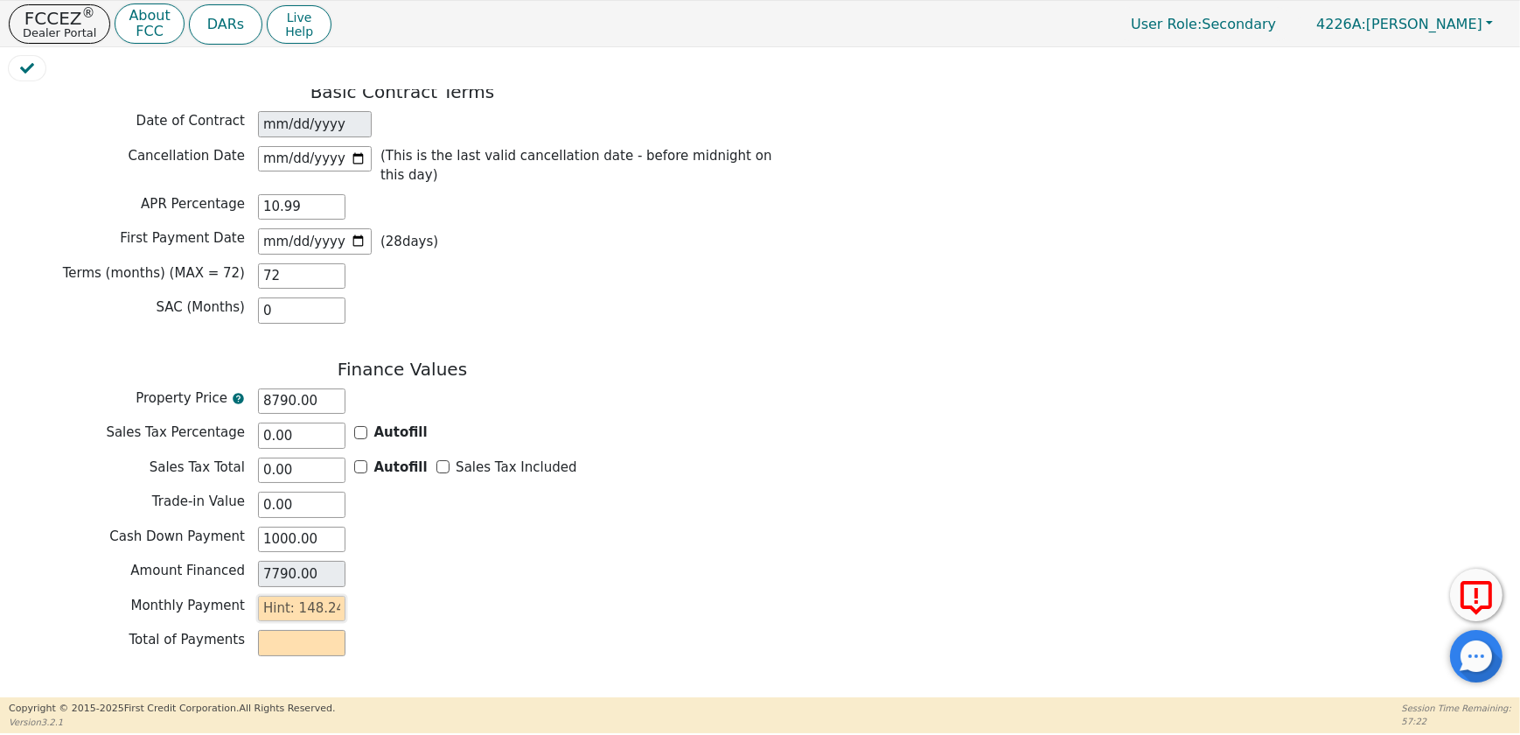
click at [316, 596] on input "text" at bounding box center [301, 609] width 87 height 26
type input "1"
type input "72.00"
type input "14"
type input "1008.00"
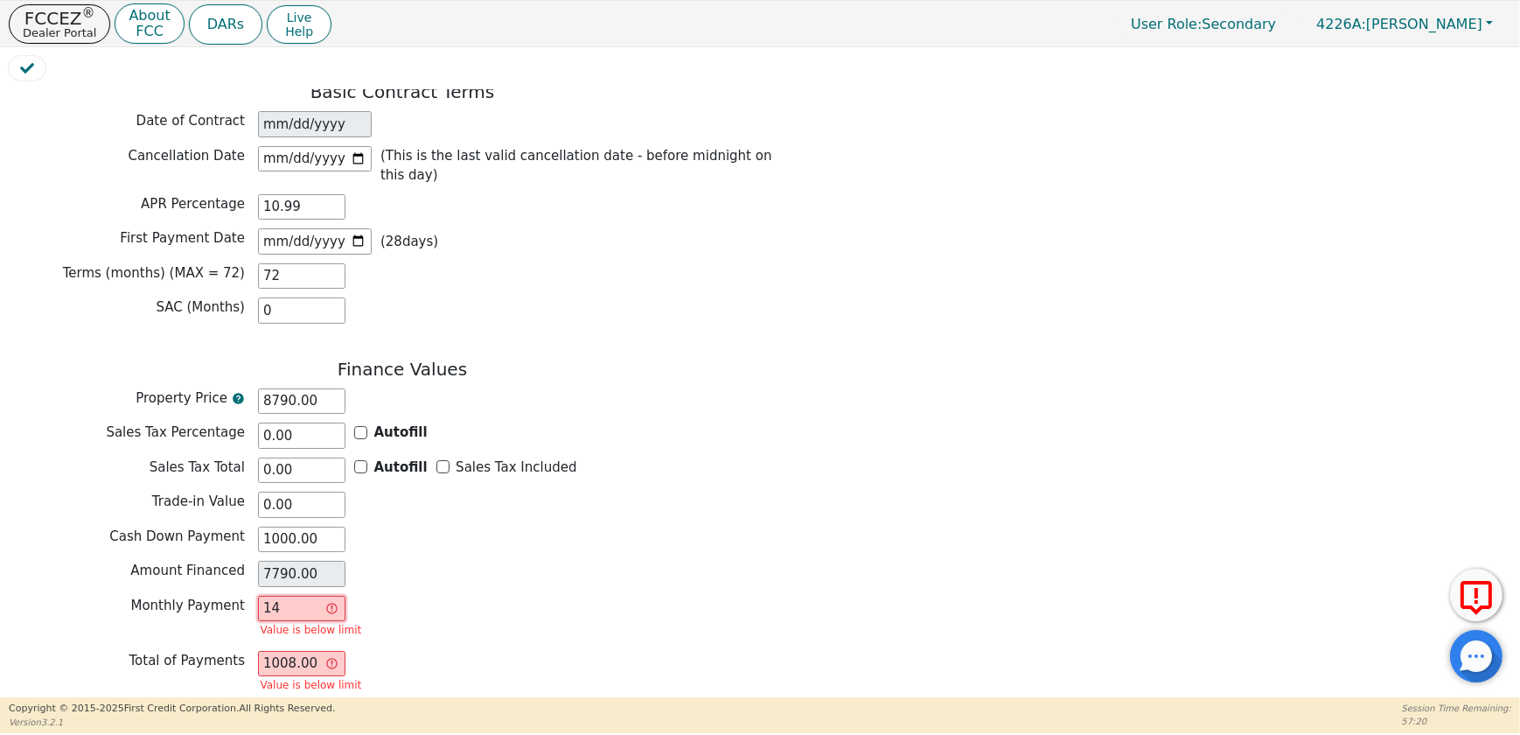
type input "148"
type input "10656.00"
type input "148.2"
type input "10670.40"
type input "148.27"
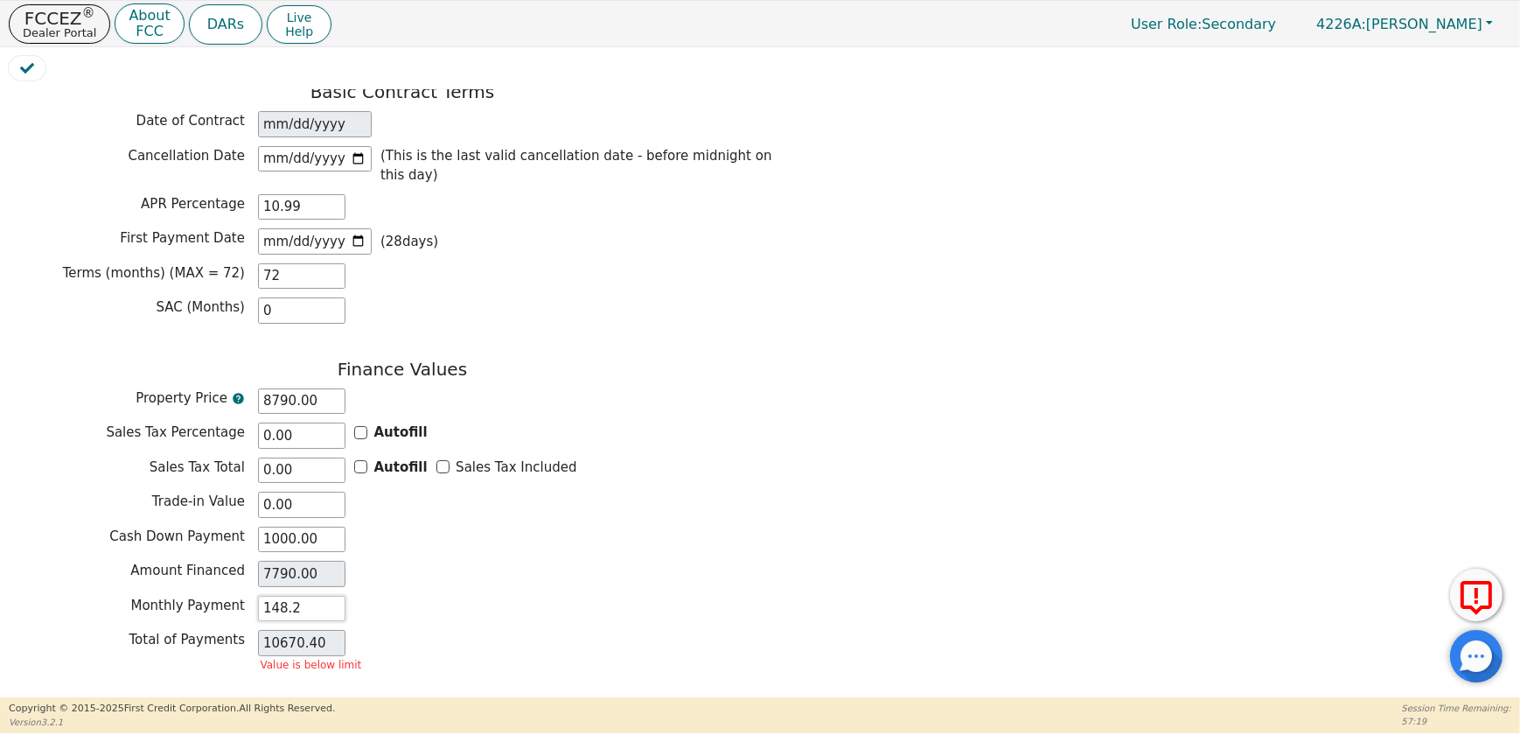
type input "10675.44"
type input "148.27"
click at [416, 596] on div "Monthly Payment 148.27" at bounding box center [402, 609] width 787 height 26
click at [135, 691] on button "Review & Begin Contract" at bounding box center [110, 711] width 202 height 40
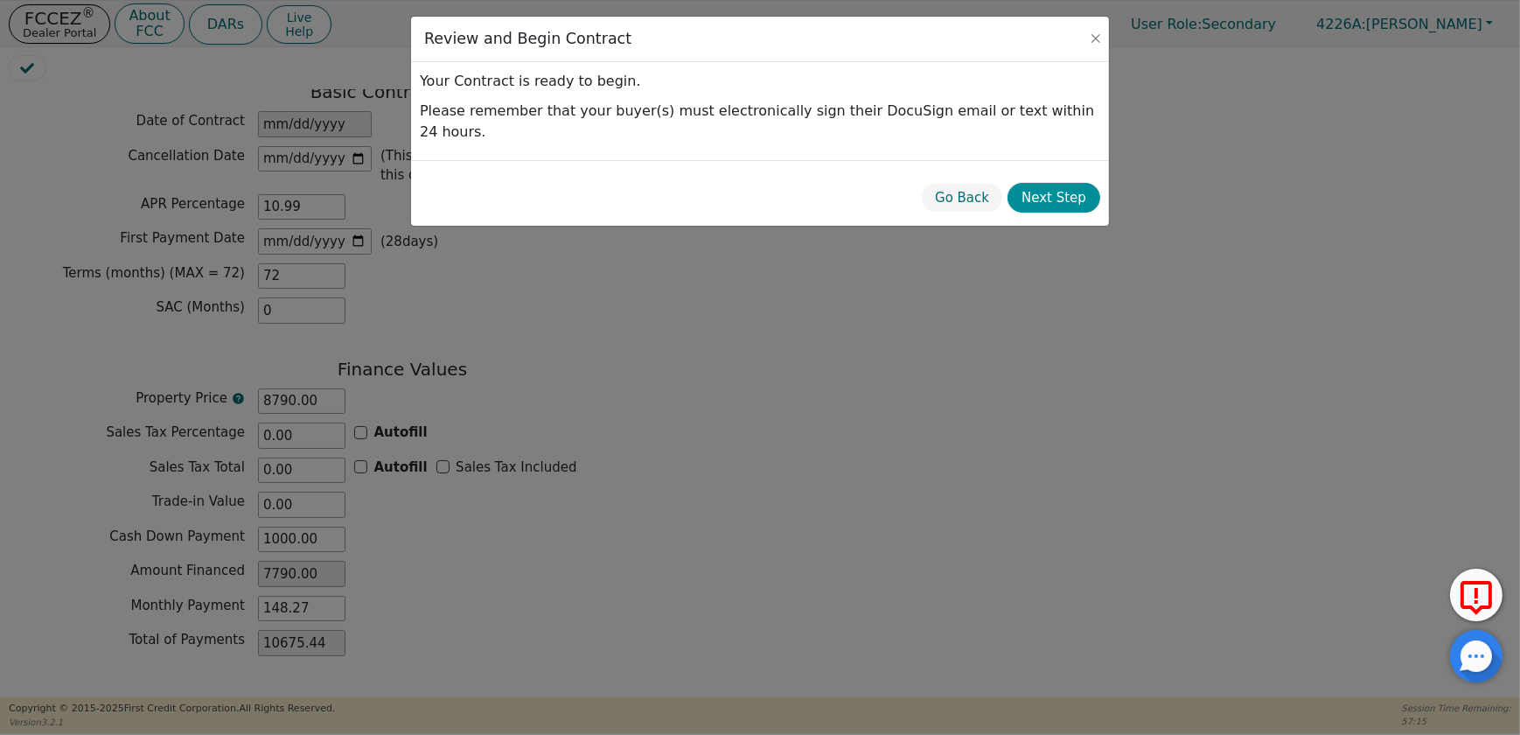
click at [1050, 183] on button "Next Step" at bounding box center [1054, 198] width 93 height 31
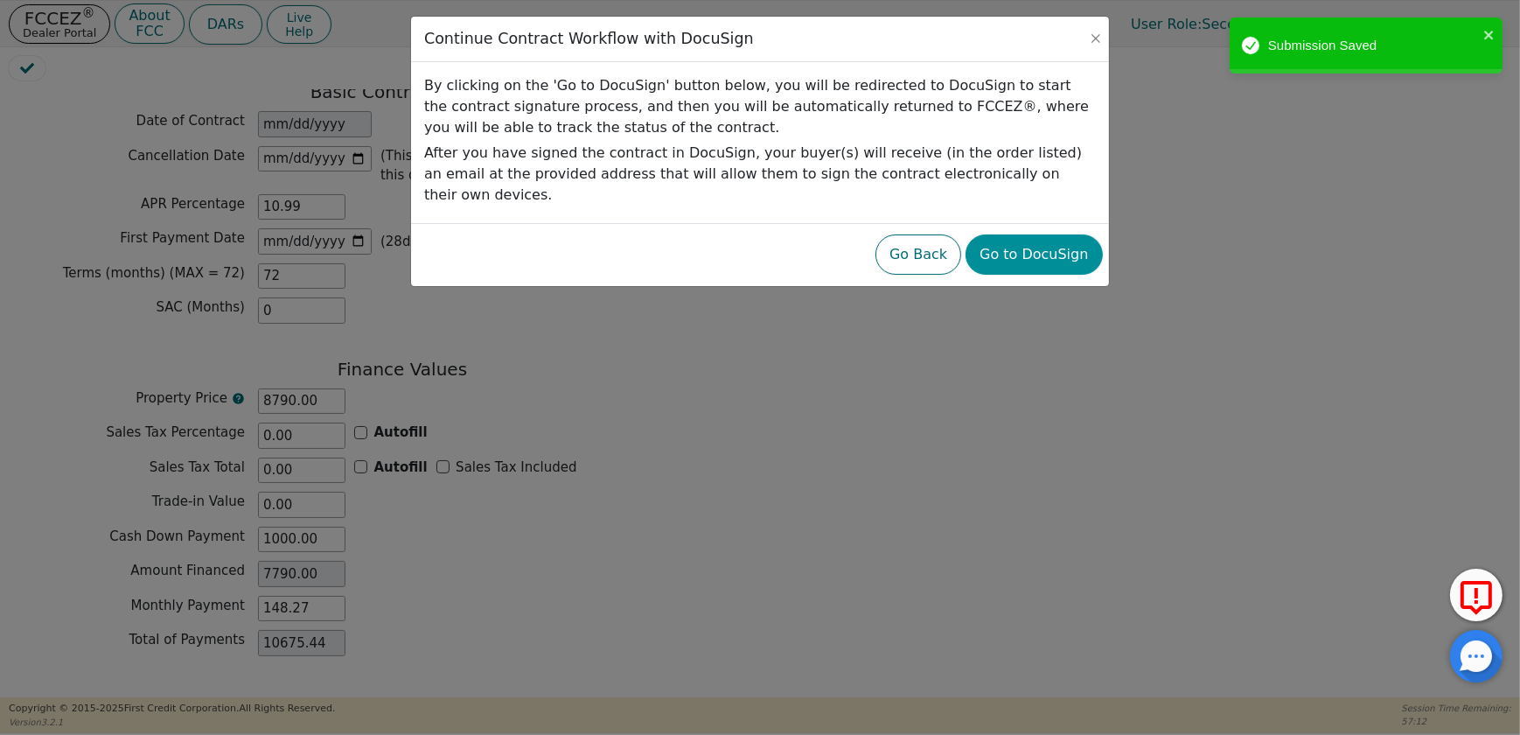
click at [1058, 234] on button "Go to DocuSign" at bounding box center [1034, 254] width 136 height 40
